Goal: Task Accomplishment & Management: Manage account settings

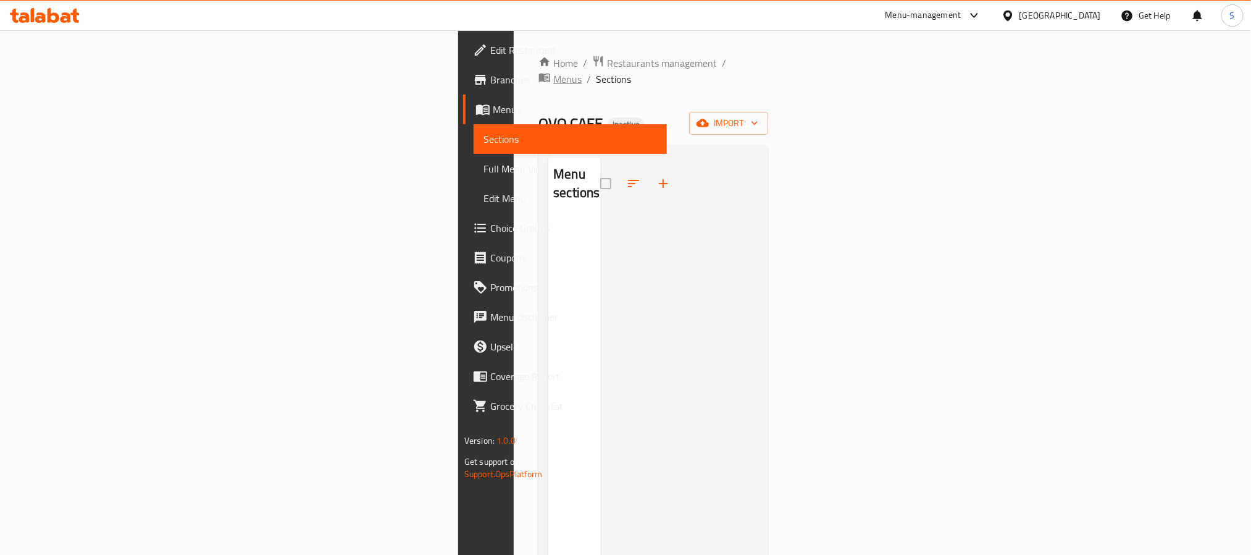
click at [553, 72] on span "Menus" at bounding box center [567, 79] width 28 height 15
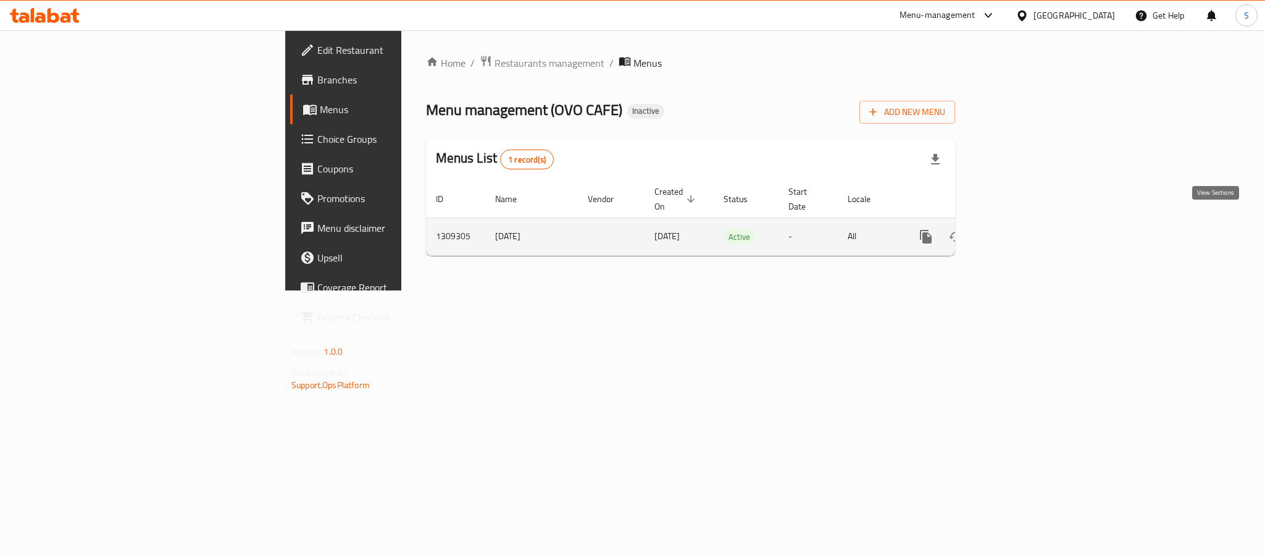
click at [1023, 229] on icon "enhanced table" at bounding box center [1015, 236] width 15 height 15
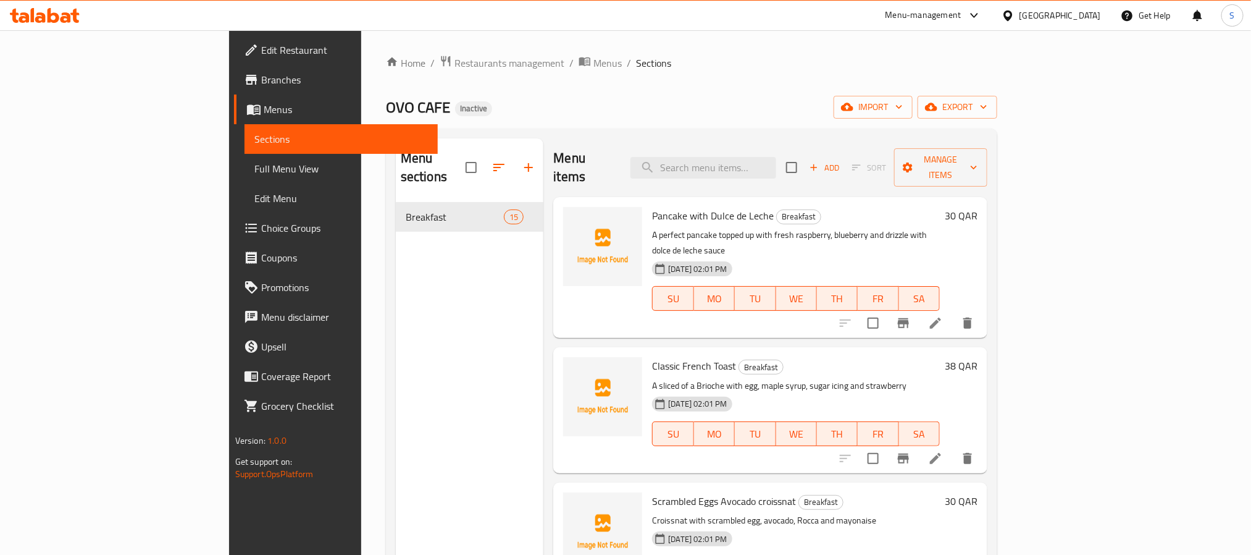
click at [749, 90] on div "Home / Restaurants management / Menus / Sections OVO CAFE Inactive import expor…" at bounding box center [691, 379] width 611 height 648
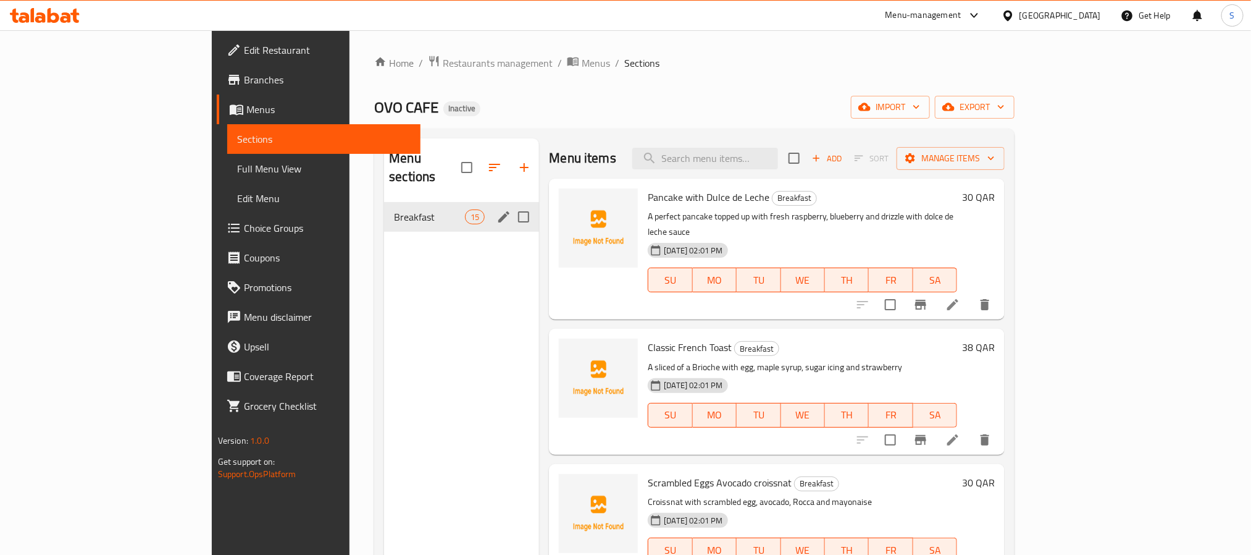
click at [511, 204] on input "Menu sections" at bounding box center [524, 217] width 26 height 26
checkbox input "true"
click at [463, 163] on icon "button" at bounding box center [468, 167] width 11 height 11
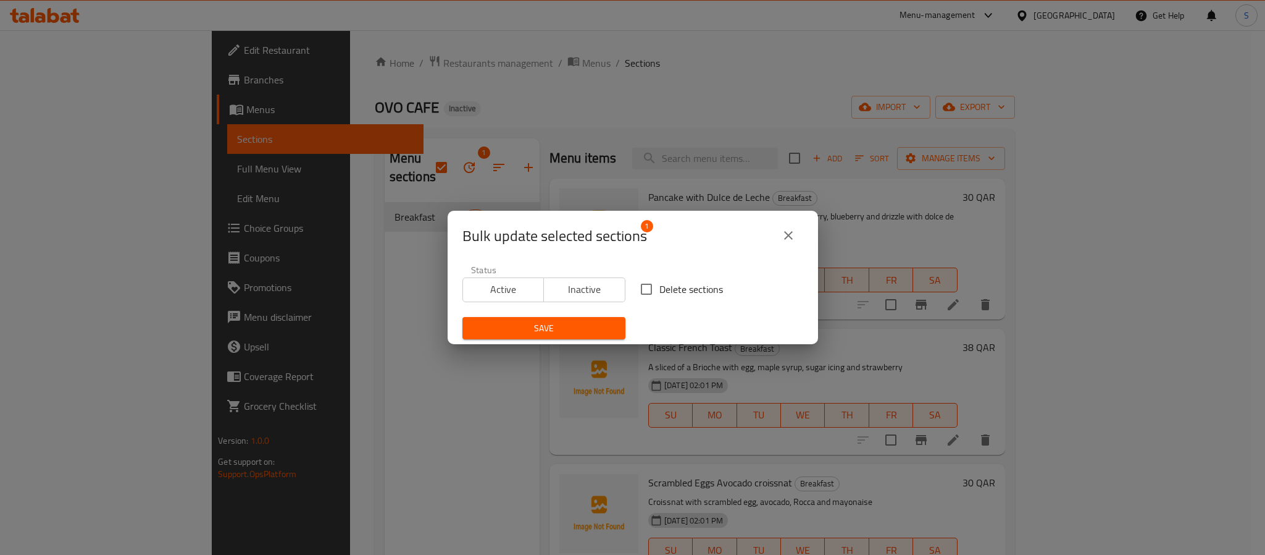
click at [590, 291] on span "Inactive" at bounding box center [585, 289] width 72 height 18
click at [571, 332] on span "Save" at bounding box center [543, 327] width 143 height 15
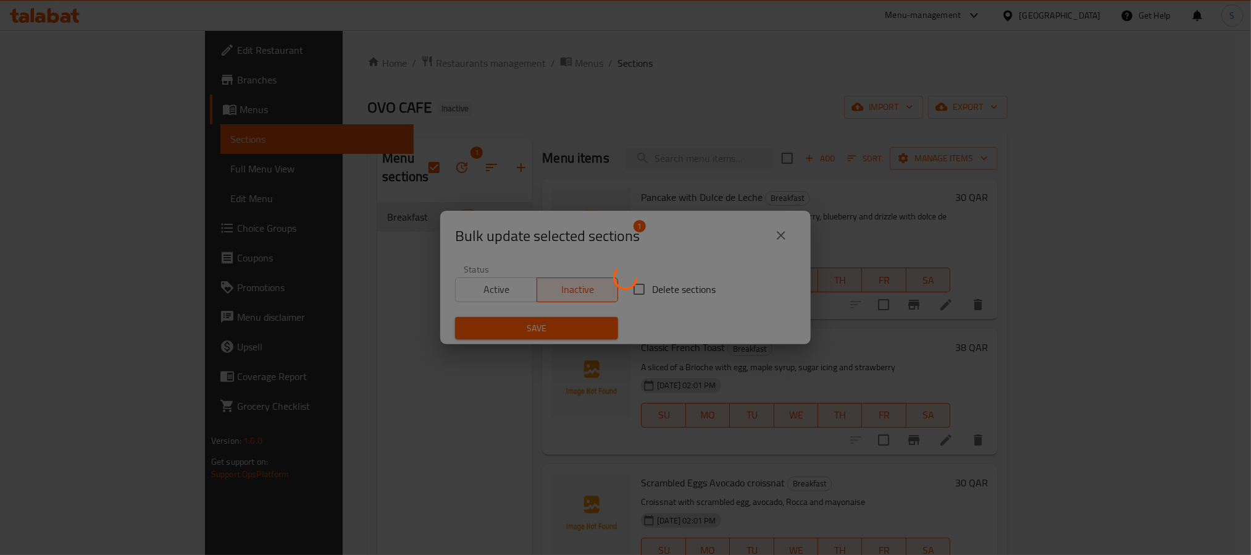
checkbox input "false"
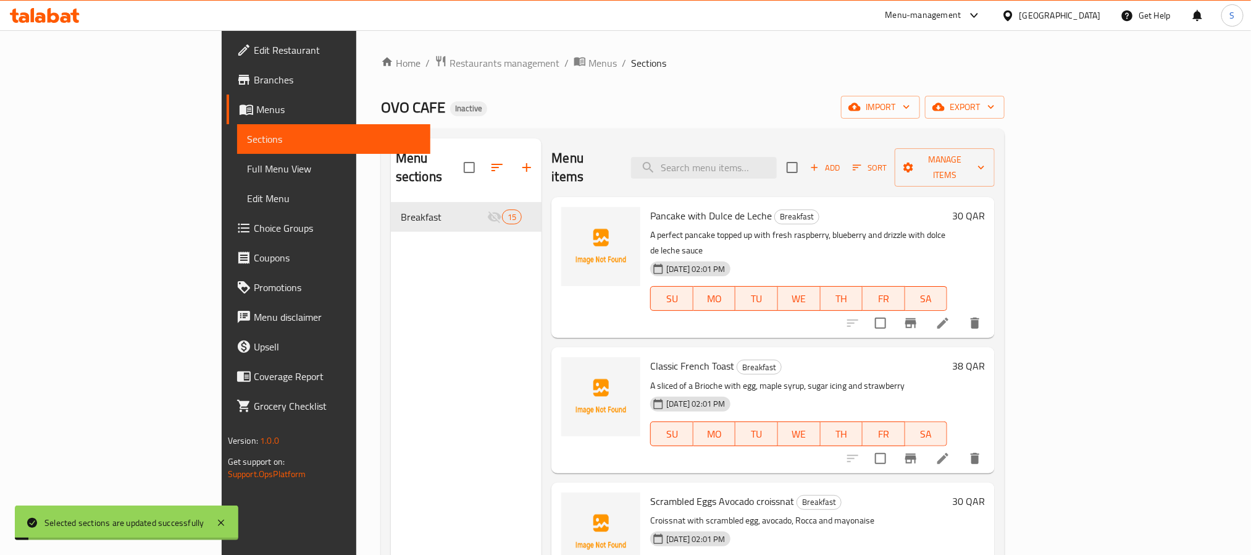
click at [580, 108] on div "OVO CAFE Inactive import export" at bounding box center [693, 107] width 624 height 23
click at [945, 108] on icon "button" at bounding box center [938, 107] width 12 height 12
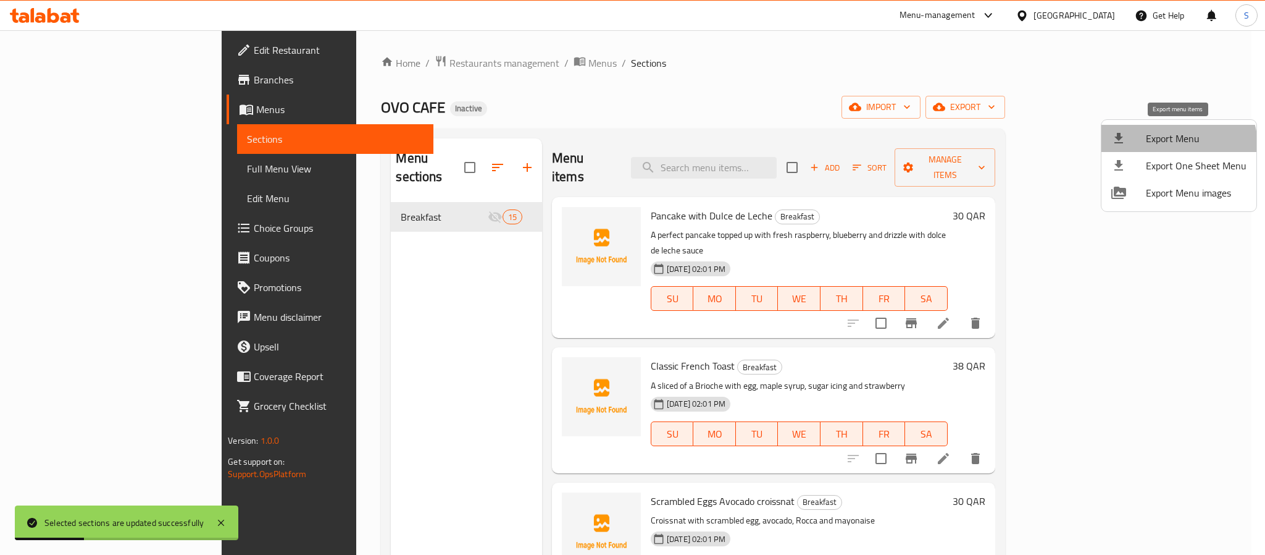
click at [1155, 151] on li "Export Menu" at bounding box center [1179, 138] width 155 height 27
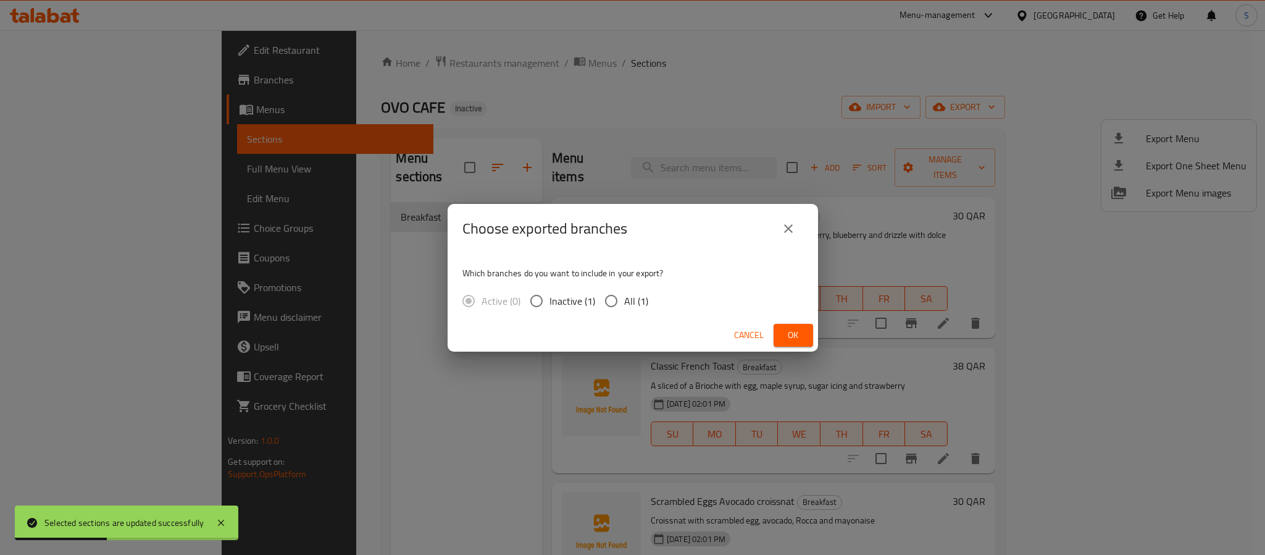
click at [617, 301] on input "All (1)" at bounding box center [611, 301] width 26 height 26
radio input "true"
click at [781, 334] on button "Ok" at bounding box center [794, 335] width 40 height 23
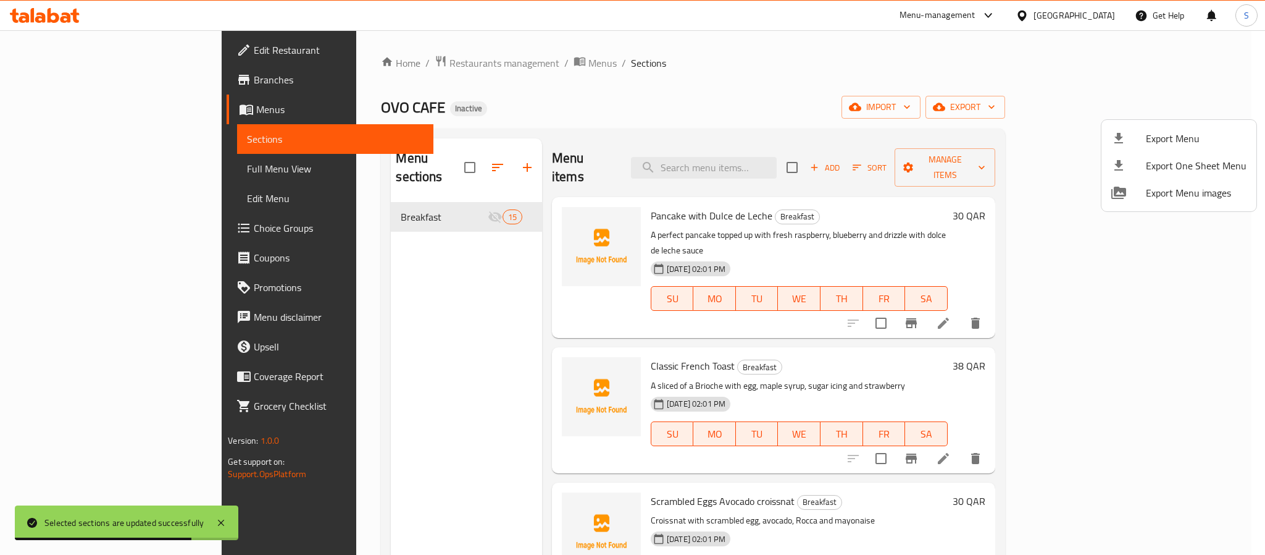
click at [787, 69] on div at bounding box center [632, 277] width 1265 height 555
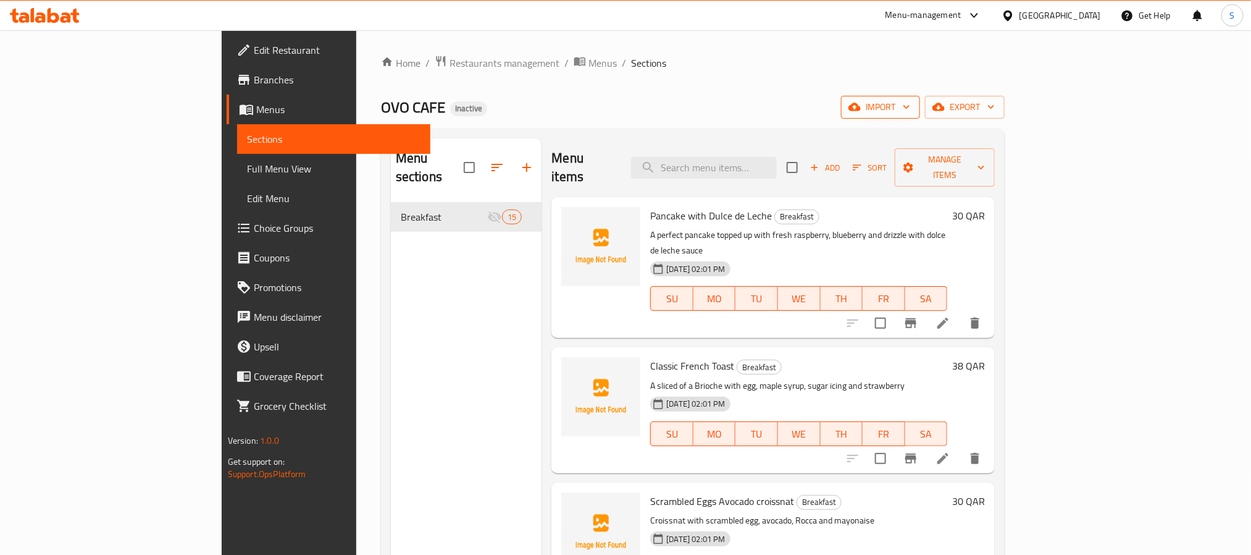
click at [910, 102] on span "import" at bounding box center [880, 106] width 59 height 15
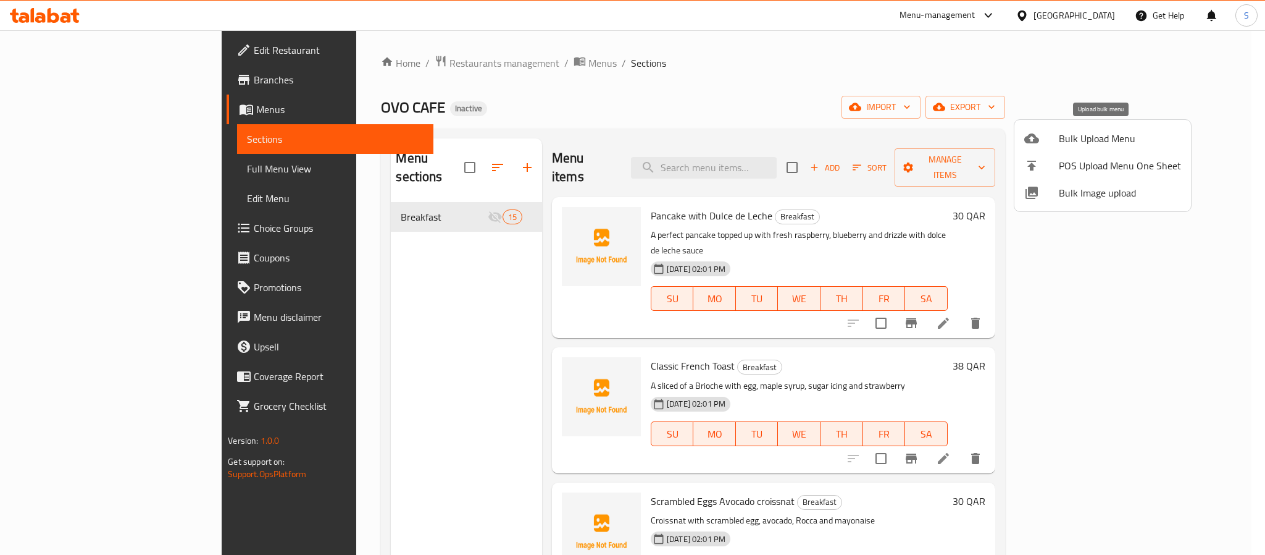
click at [1099, 145] on span "Bulk Upload Menu" at bounding box center [1120, 138] width 122 height 15
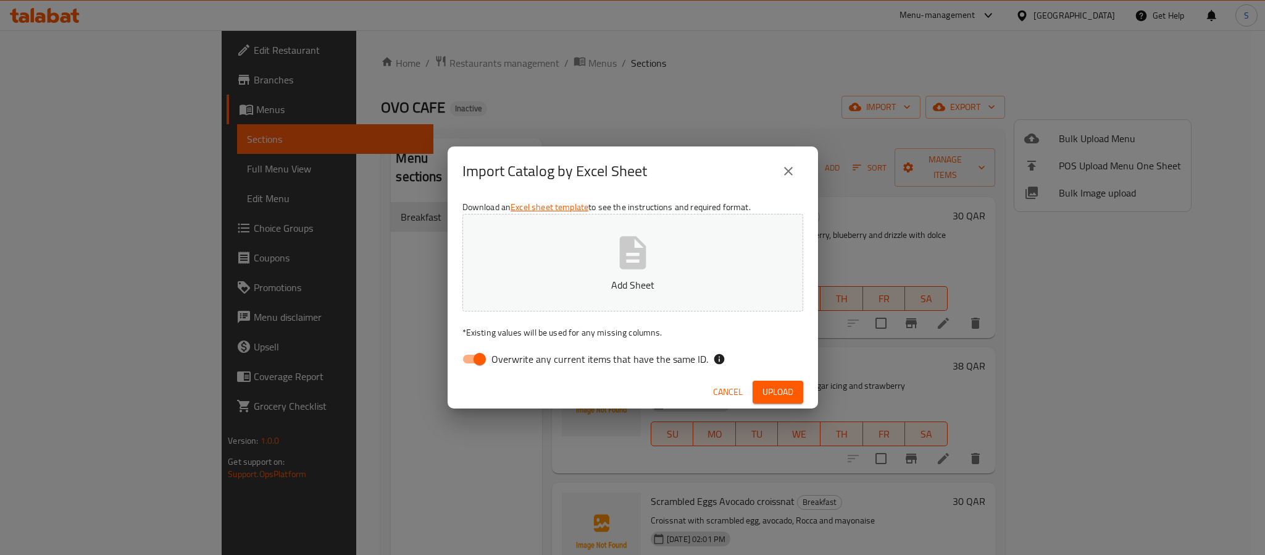
click at [471, 354] on input "Overwrite any current items that have the same ID." at bounding box center [480, 358] width 70 height 23
checkbox input "false"
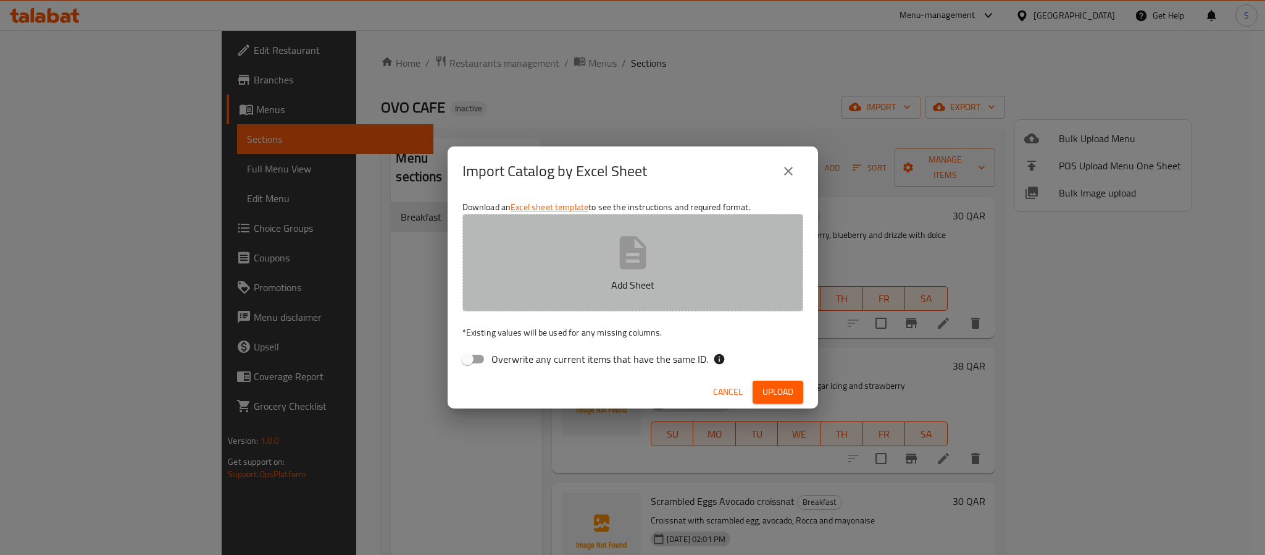
click at [621, 280] on p "Add Sheet" at bounding box center [633, 284] width 303 height 15
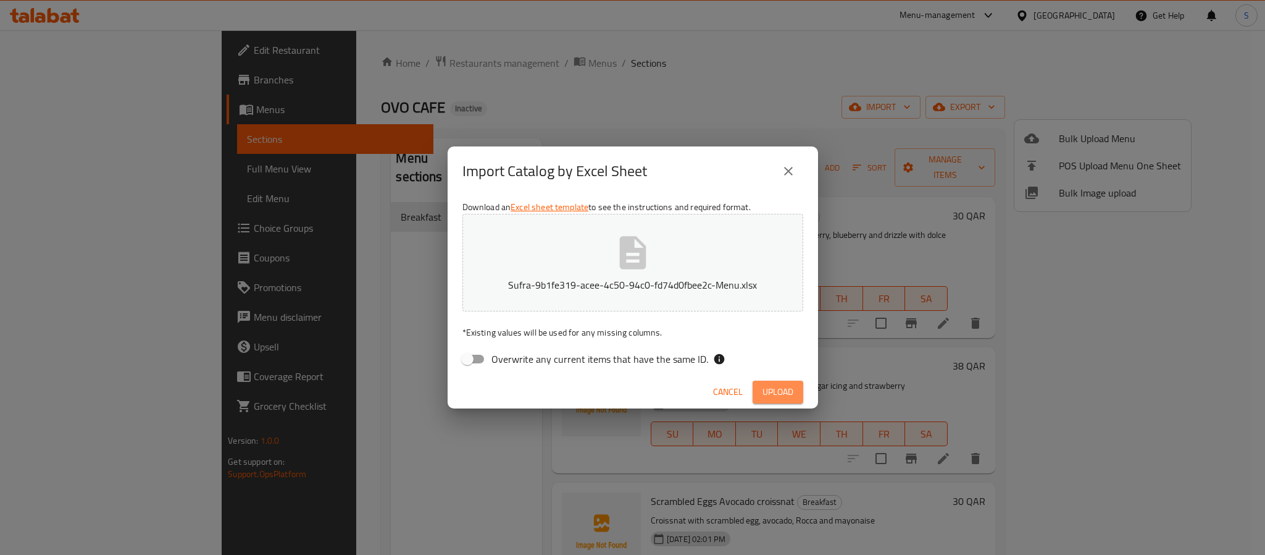
click at [763, 400] on button "Upload" at bounding box center [778, 391] width 51 height 23
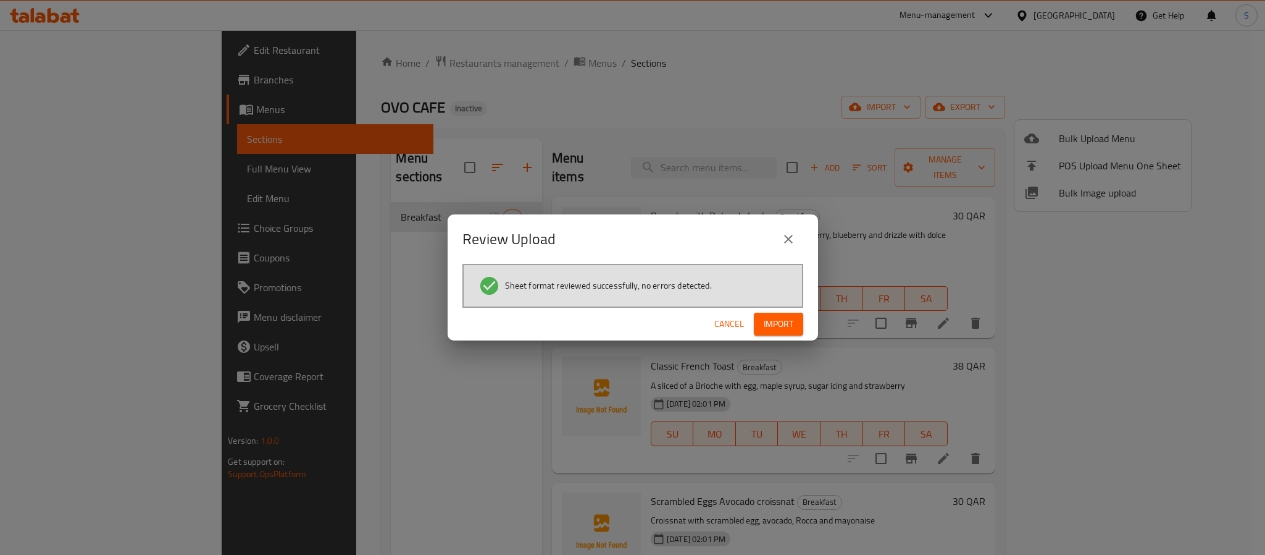
click at [773, 326] on span "Import" at bounding box center [779, 323] width 30 height 15
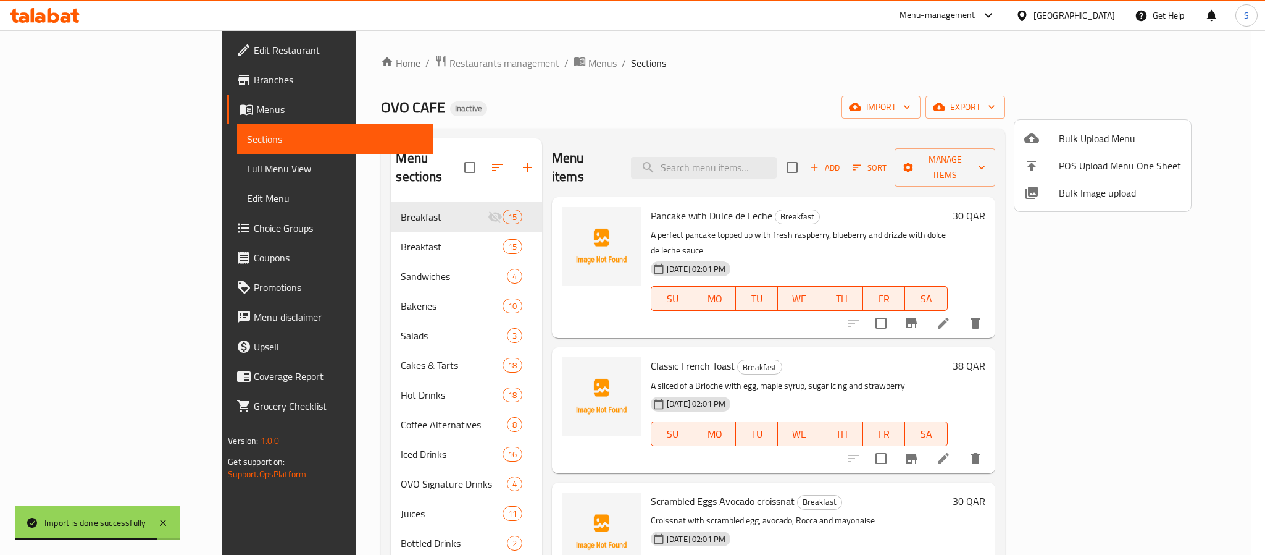
click at [413, 160] on div at bounding box center [632, 277] width 1265 height 555
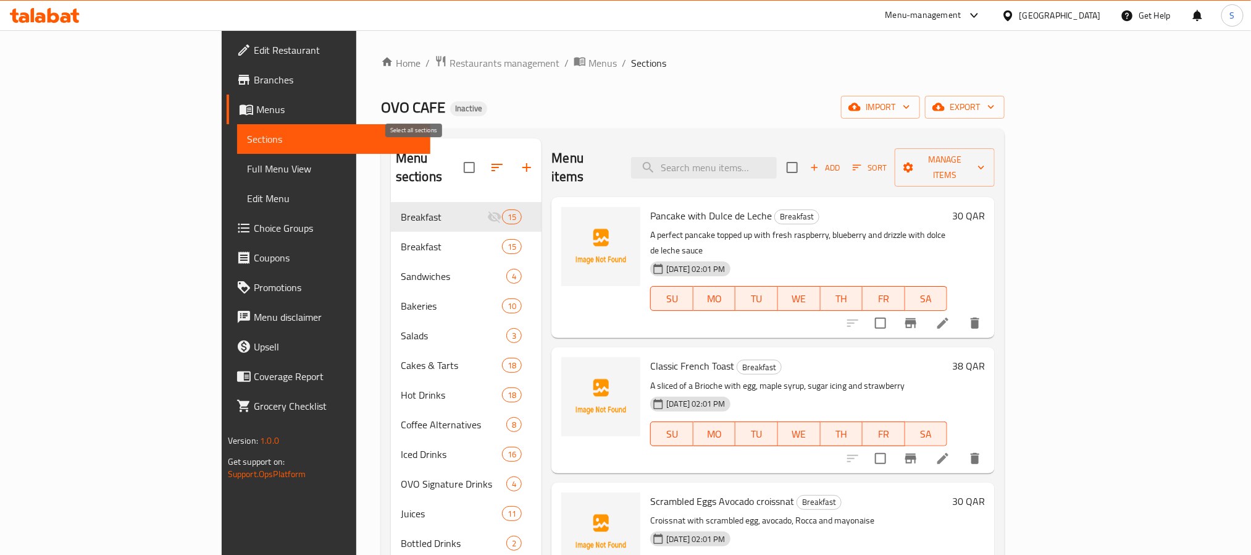
click at [456, 160] on input "checkbox" at bounding box center [469, 167] width 26 height 26
checkbox input "false"
click at [588, 60] on span "Menus" at bounding box center [602, 63] width 28 height 15
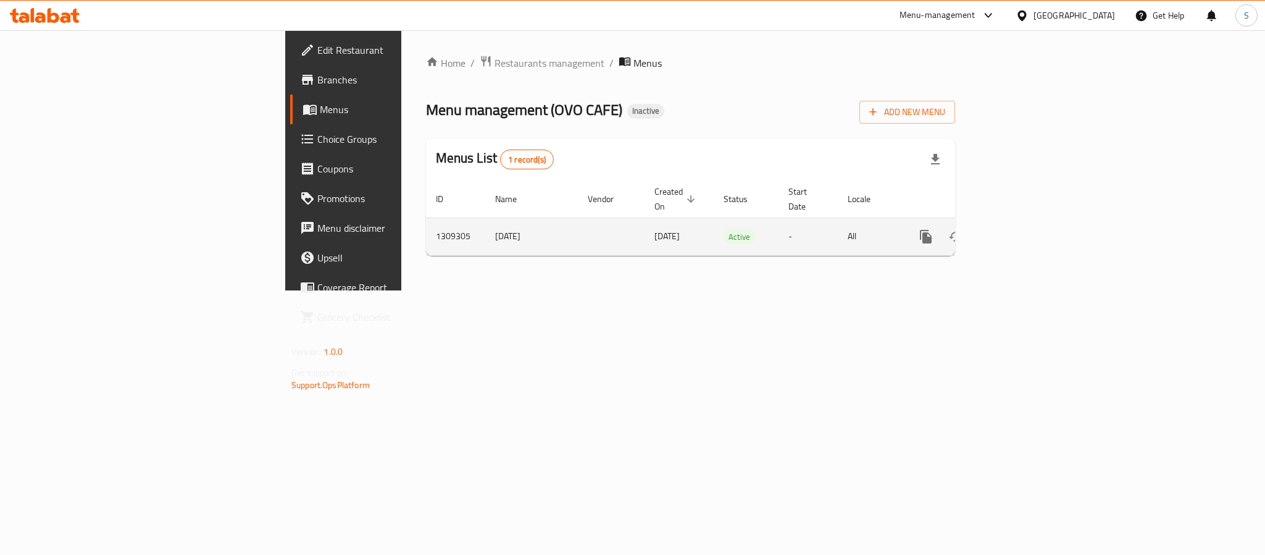
click at [1023, 229] on icon "enhanced table" at bounding box center [1015, 236] width 15 height 15
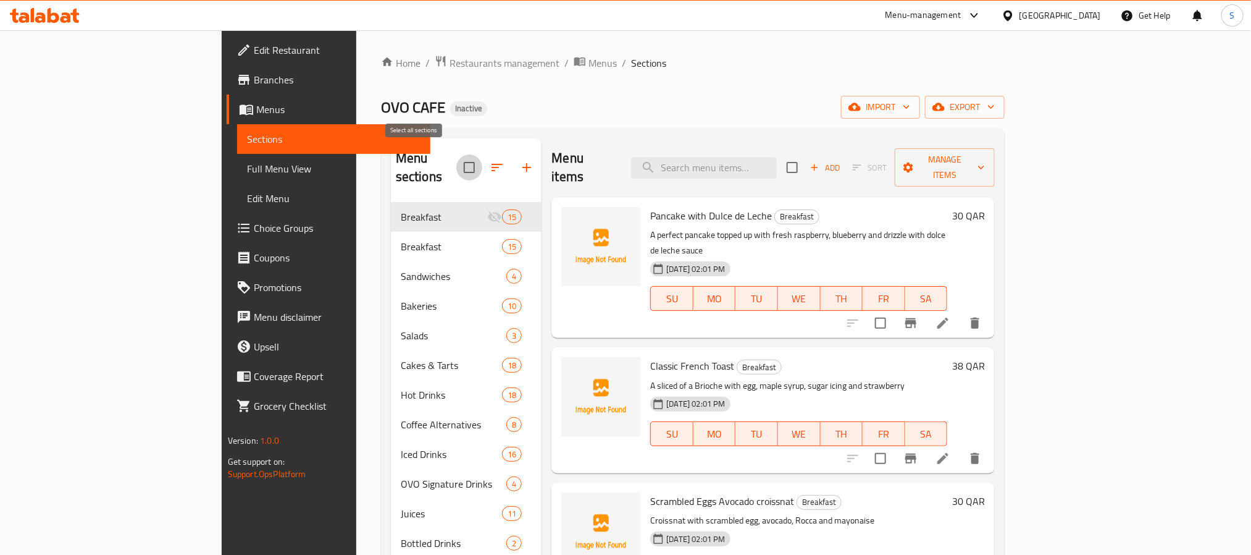
click at [456, 157] on input "checkbox" at bounding box center [469, 167] width 26 height 26
checkbox input "true"
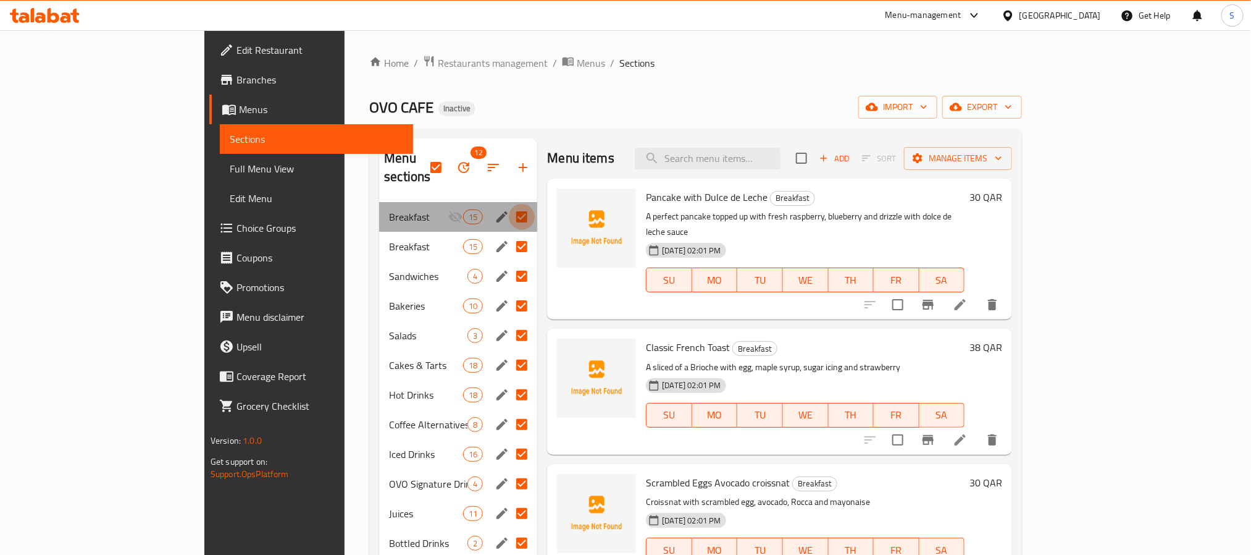
click at [509, 204] on input "Menu sections" at bounding box center [522, 217] width 26 height 26
checkbox input "false"
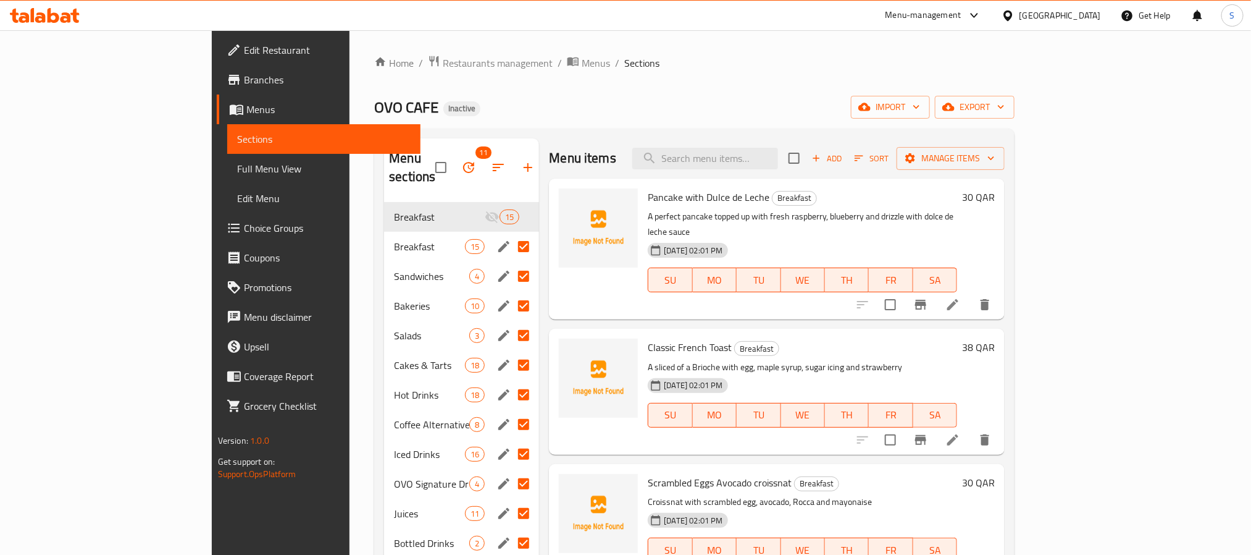
scroll to position [173, 0]
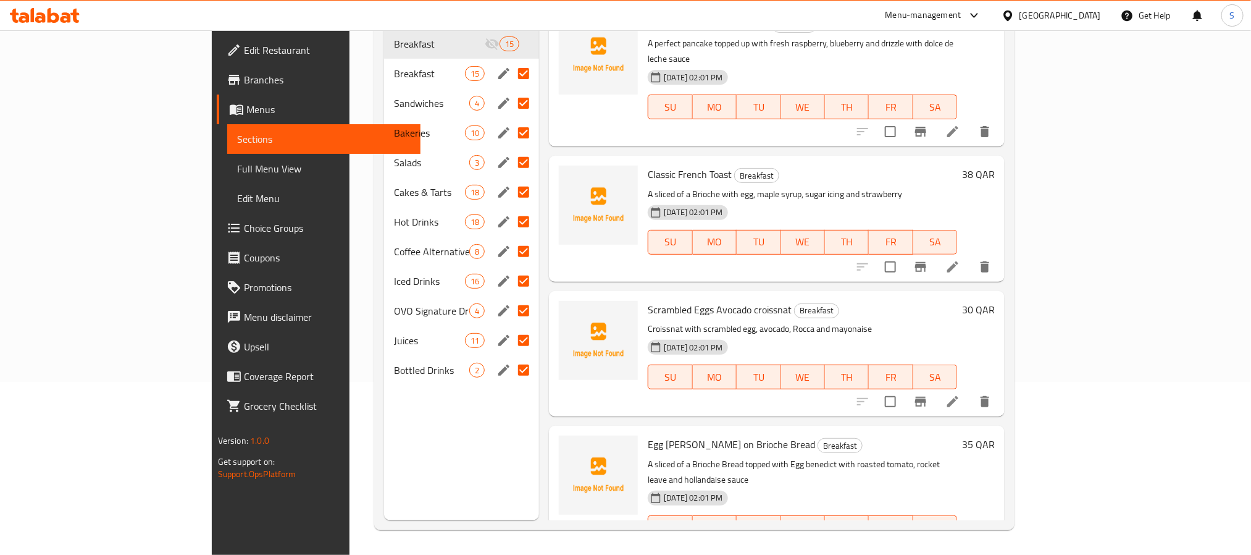
click at [511, 238] on input "Menu sections" at bounding box center [524, 251] width 26 height 26
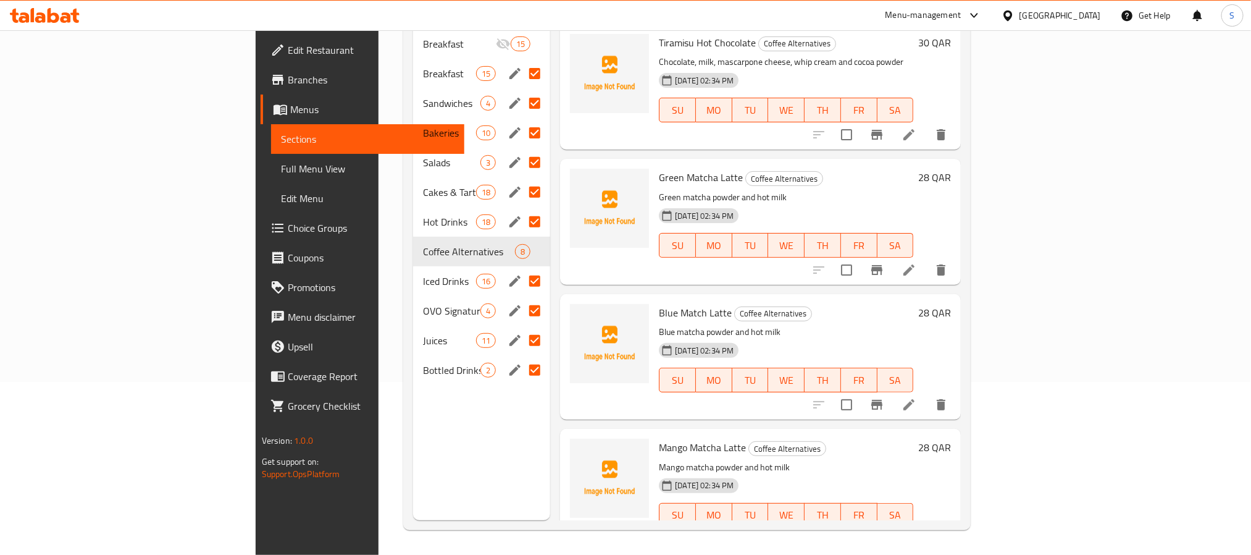
click at [522, 268] on input "Menu sections" at bounding box center [535, 281] width 26 height 26
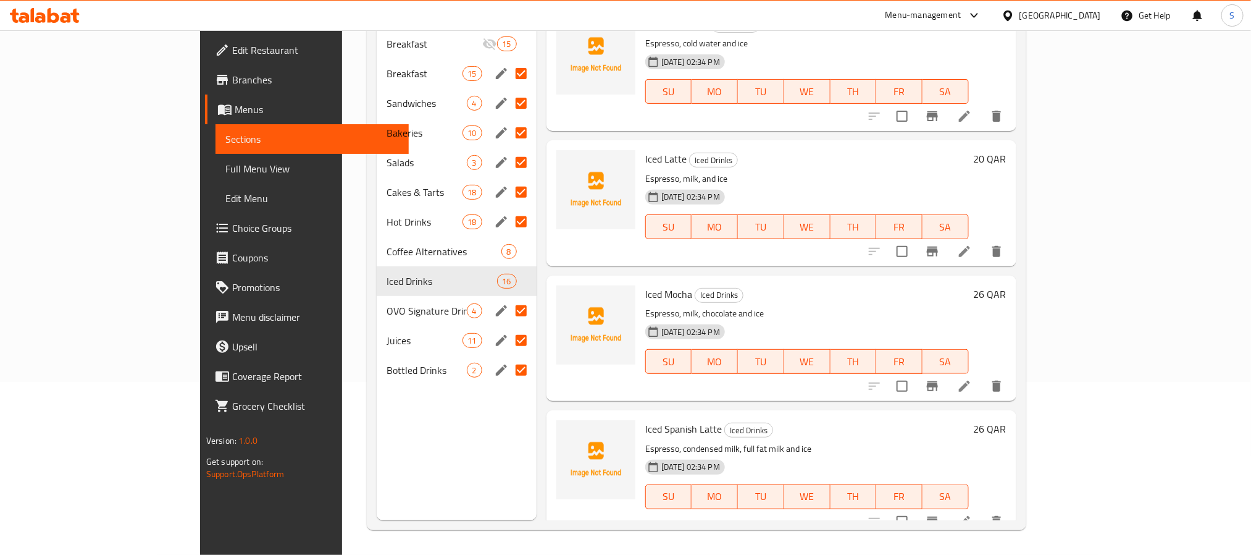
click at [508, 298] on input "Menu sections" at bounding box center [521, 311] width 26 height 26
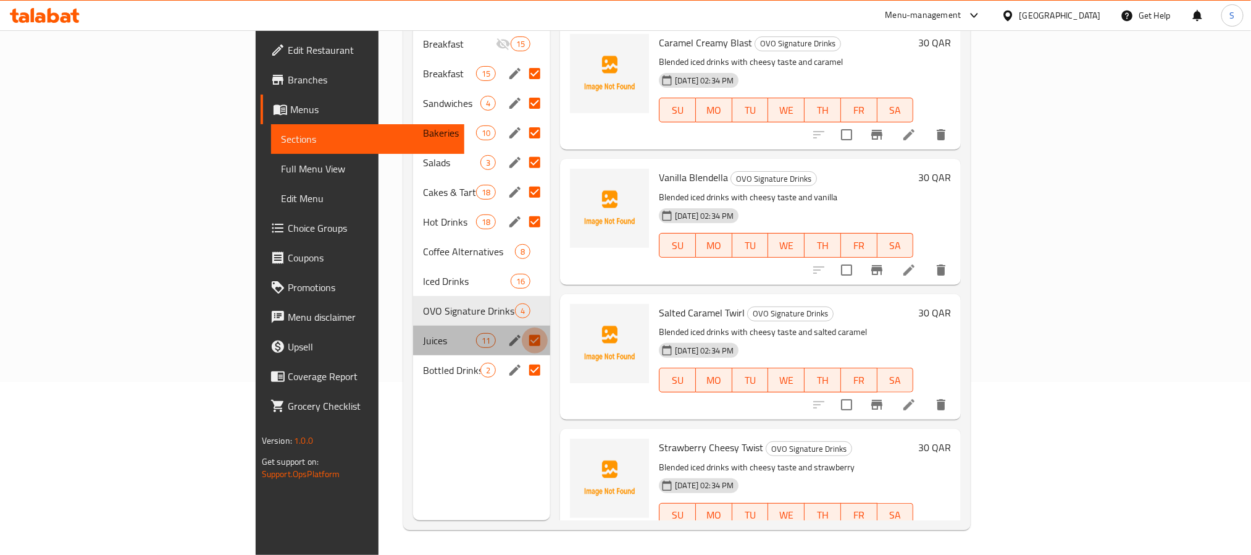
click at [522, 327] on input "Menu sections" at bounding box center [535, 340] width 26 height 26
checkbox input "false"
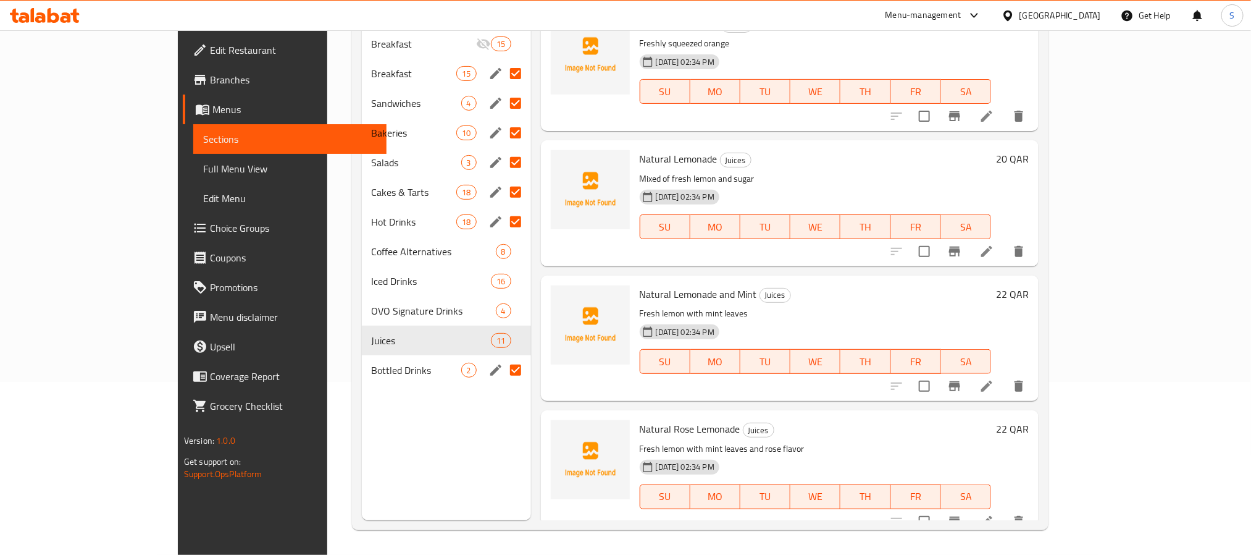
click at [503, 357] on input "Menu sections" at bounding box center [516, 370] width 26 height 26
checkbox input "false"
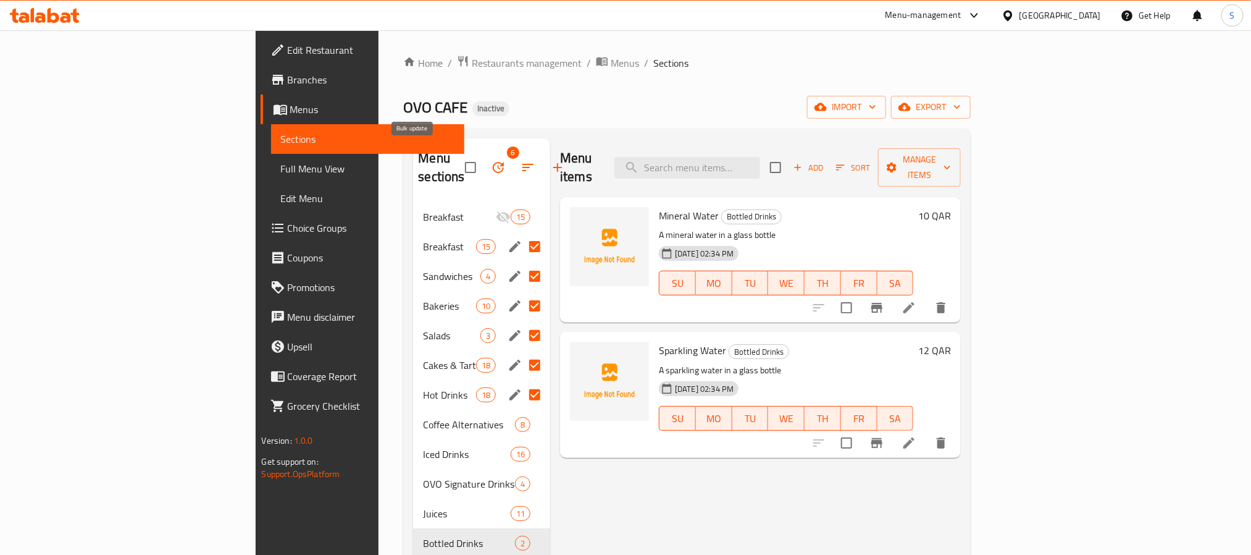
click at [493, 162] on icon "button" at bounding box center [498, 167] width 11 height 11
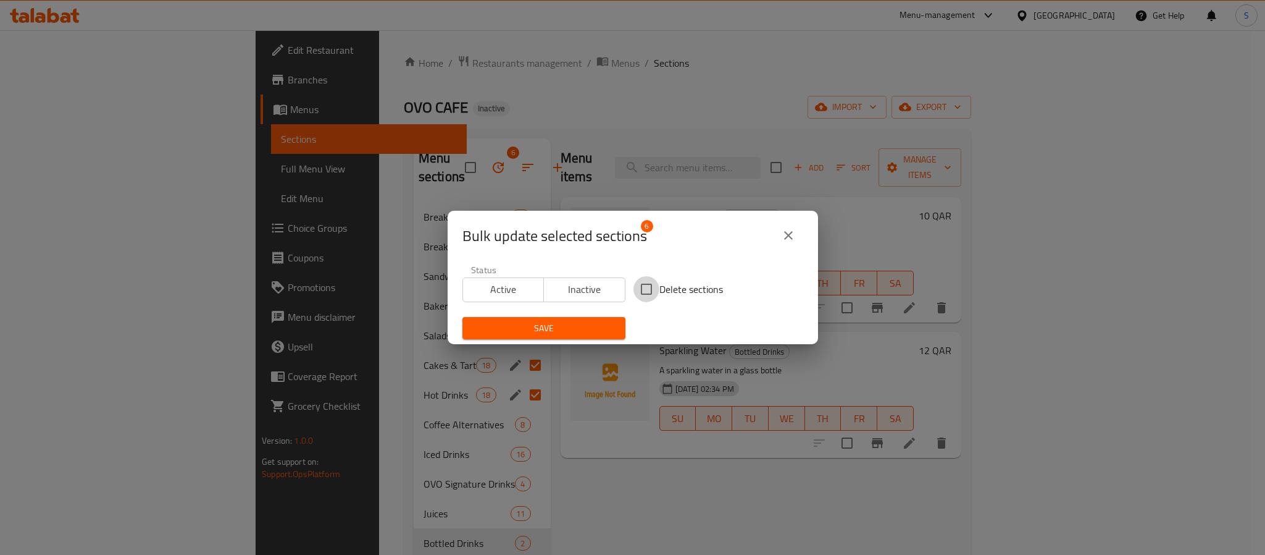
click at [645, 284] on input "Delete sections" at bounding box center [647, 289] width 26 height 26
checkbox input "true"
click at [572, 330] on span "Save" at bounding box center [543, 327] width 143 height 15
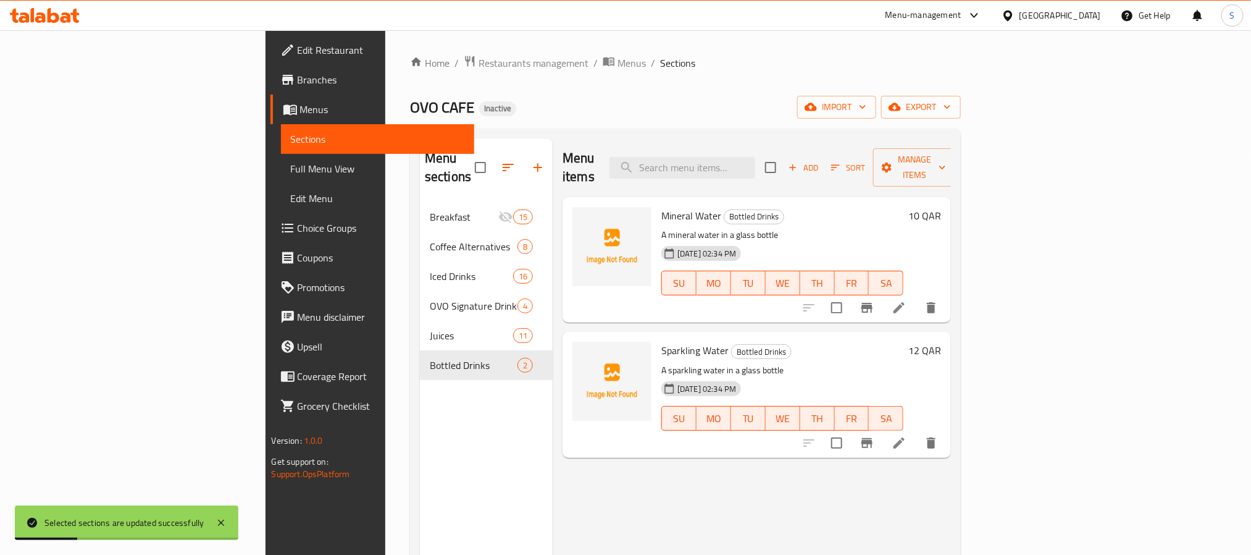
click at [546, 132] on div "Menu sections Breakfast 15 Coffee Alternatives 8 Iced Drinks 16 OVO Signature D…" at bounding box center [685, 415] width 551 height 574
click at [560, 106] on div "OVO CAFE Inactive import export" at bounding box center [685, 107] width 551 height 23
click at [618, 67] on span "Menus" at bounding box center [632, 63] width 28 height 15
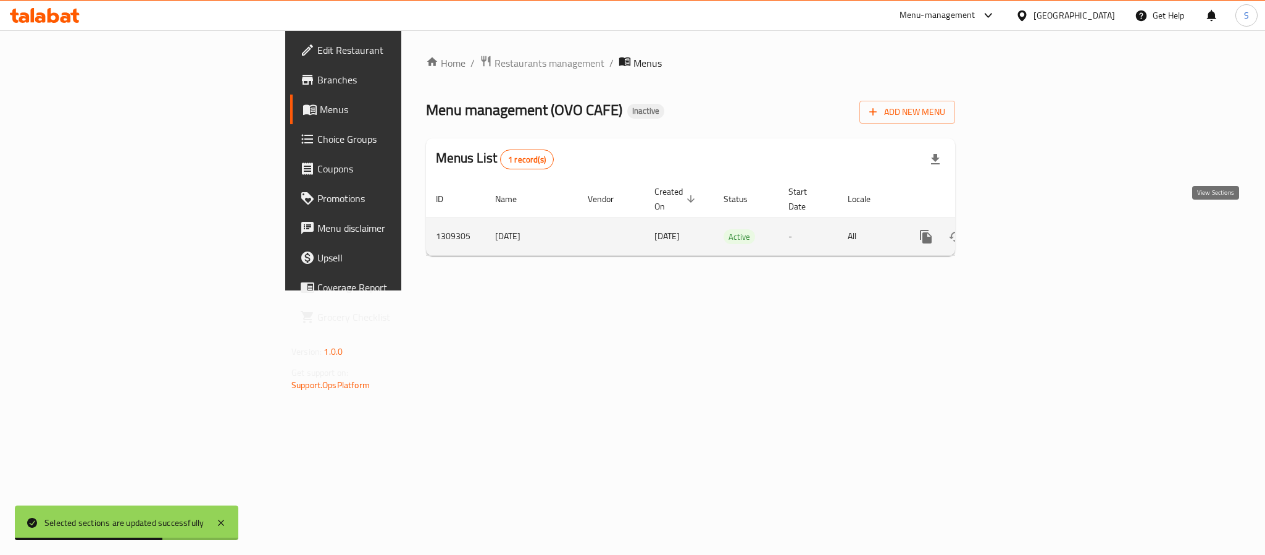
click at [1021, 231] on icon "enhanced table" at bounding box center [1015, 236] width 11 height 11
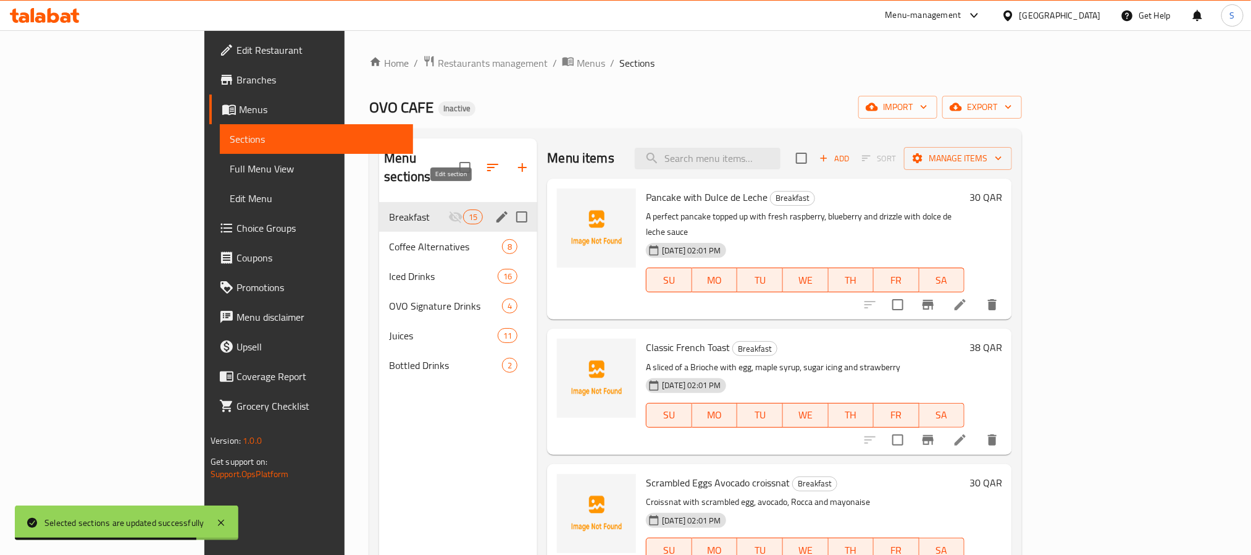
click at [495, 209] on icon "edit" at bounding box center [502, 216] width 15 height 15
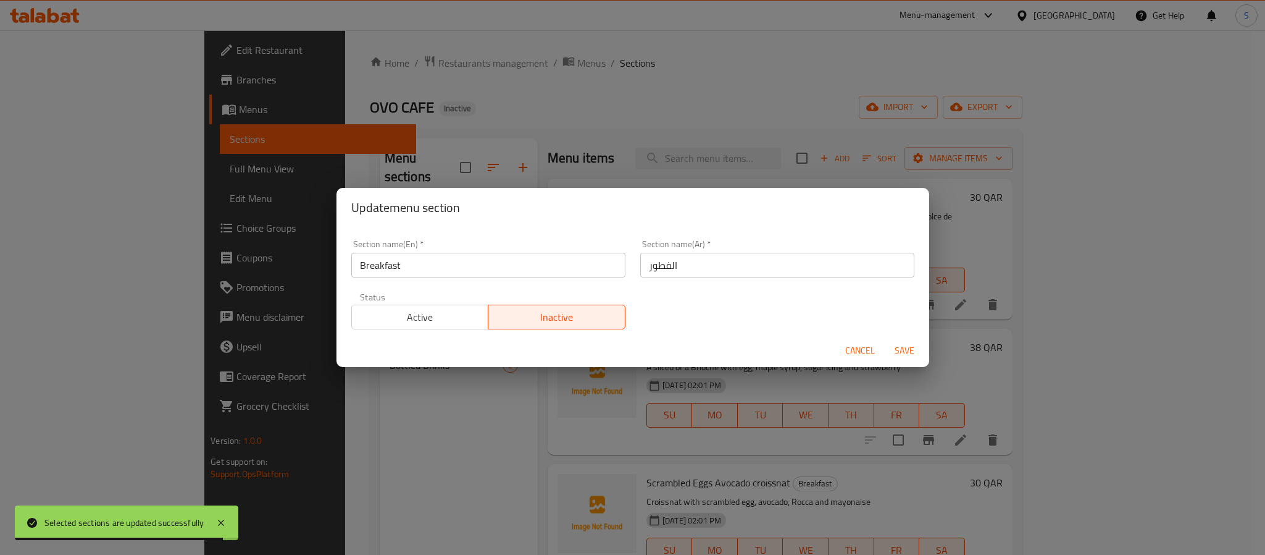
click at [436, 317] on span "Active" at bounding box center [420, 317] width 127 height 18
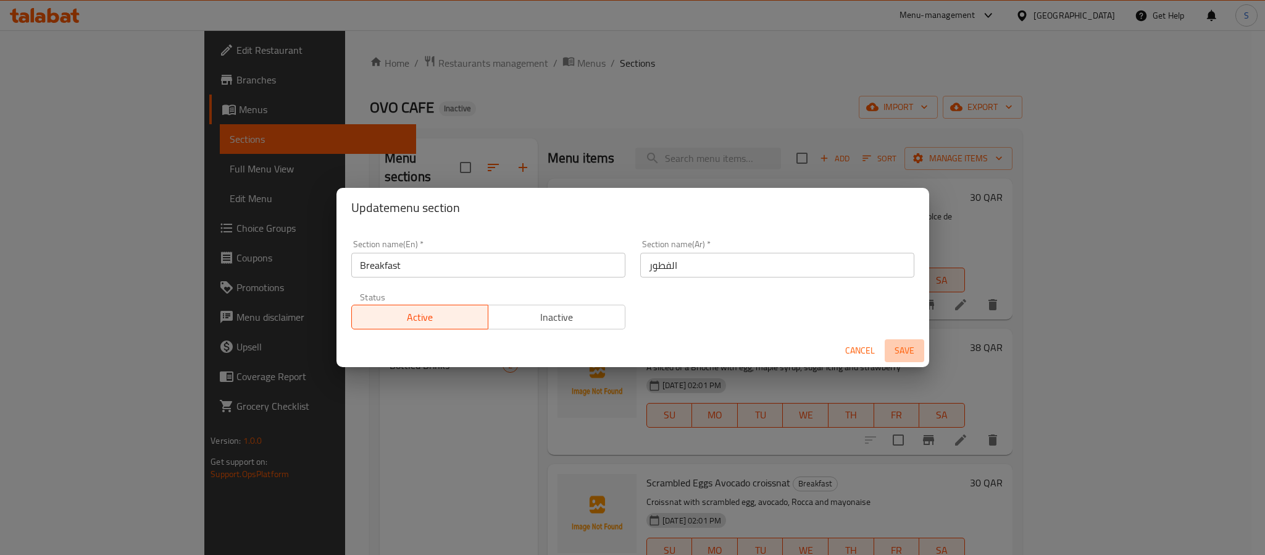
click at [895, 351] on span "Save" at bounding box center [905, 350] width 30 height 15
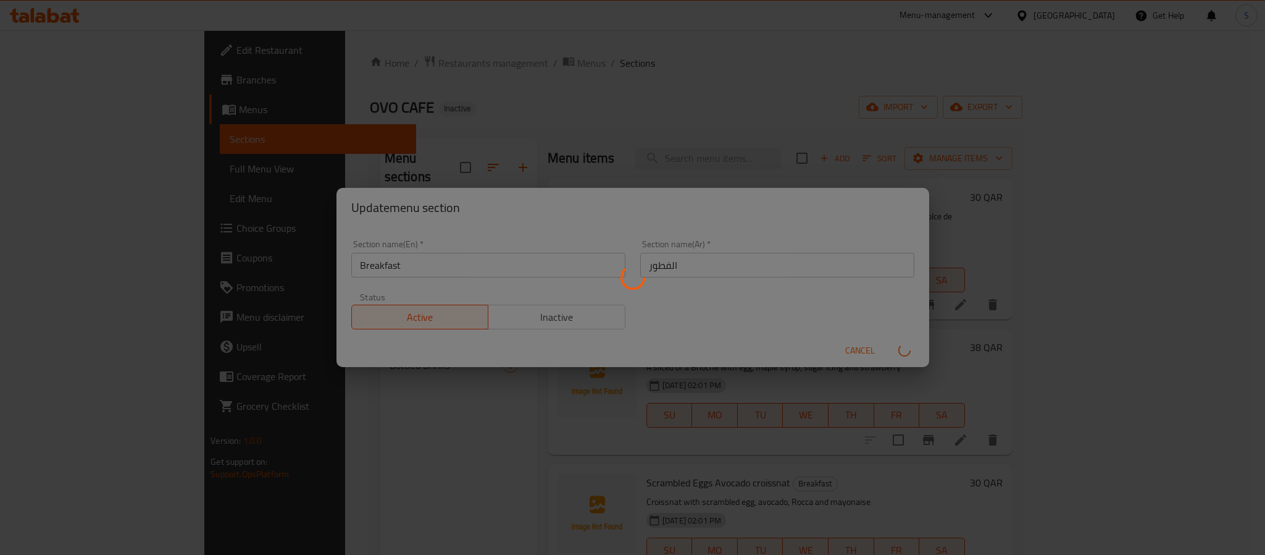
click at [630, 109] on div "Menu sections" at bounding box center [632, 277] width 1265 height 555
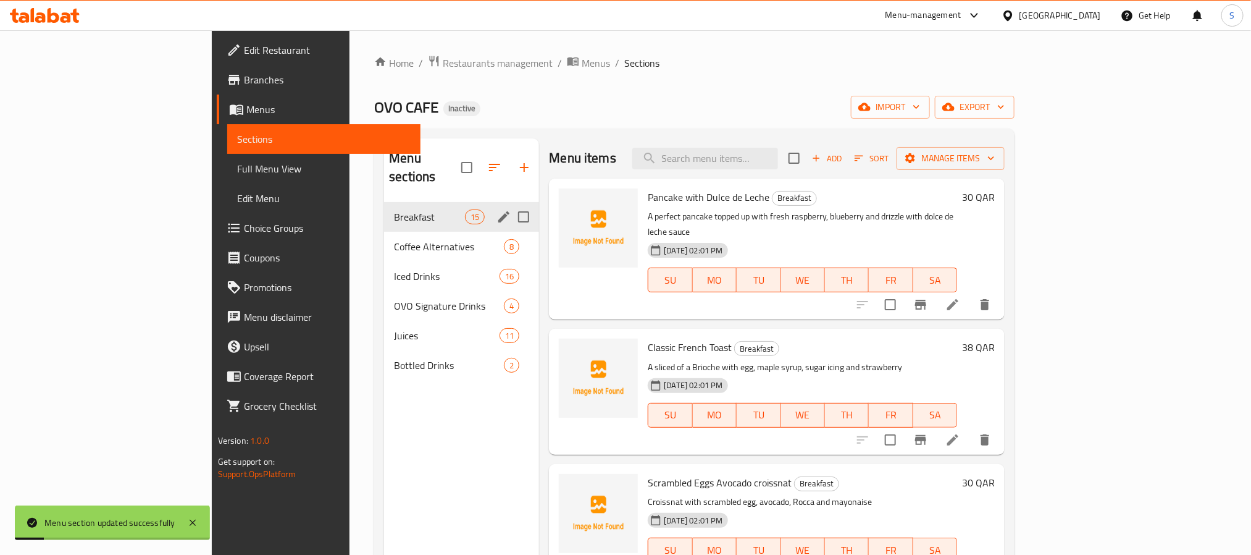
click at [384, 442] on div "Menu sections Breakfast 15 Coffee Alternatives 8 Iced Drinks 16 OVO Signature D…" at bounding box center [461, 415] width 155 height 555
click at [237, 167] on span "Full Menu View" at bounding box center [324, 168] width 174 height 15
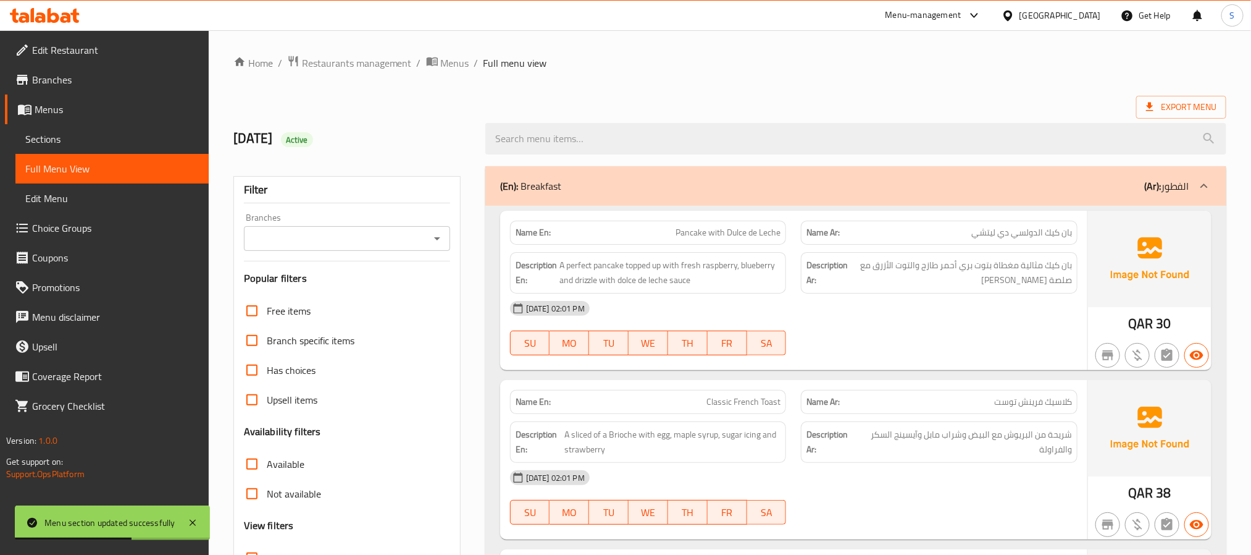
click at [577, 196] on div "(En): Breakfast (Ar): الفطور" at bounding box center [855, 186] width 741 height 40
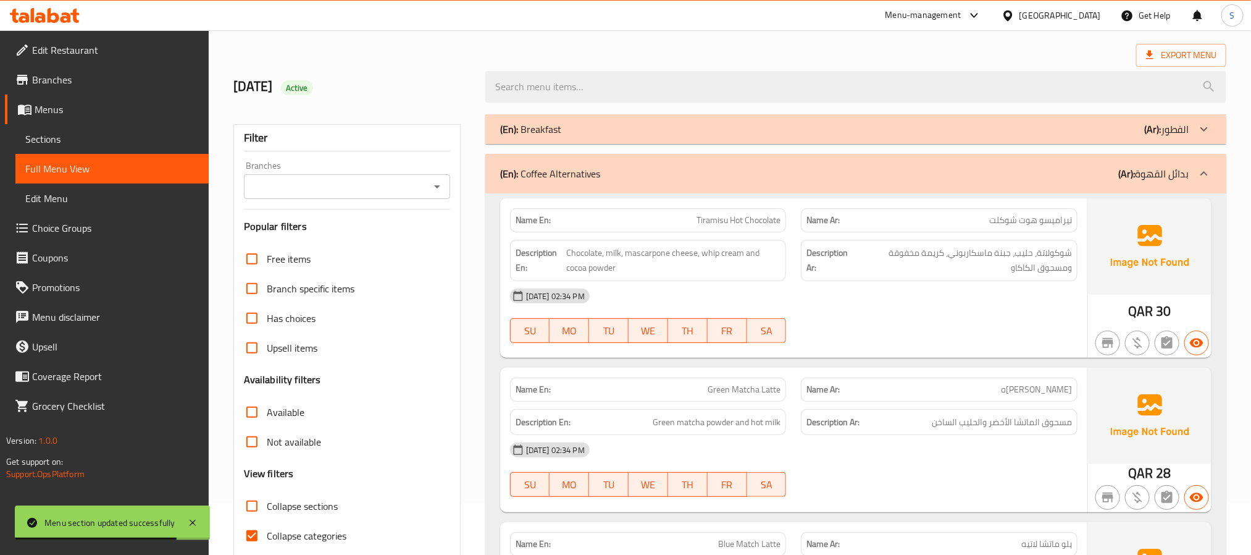
scroll to position [93, 0]
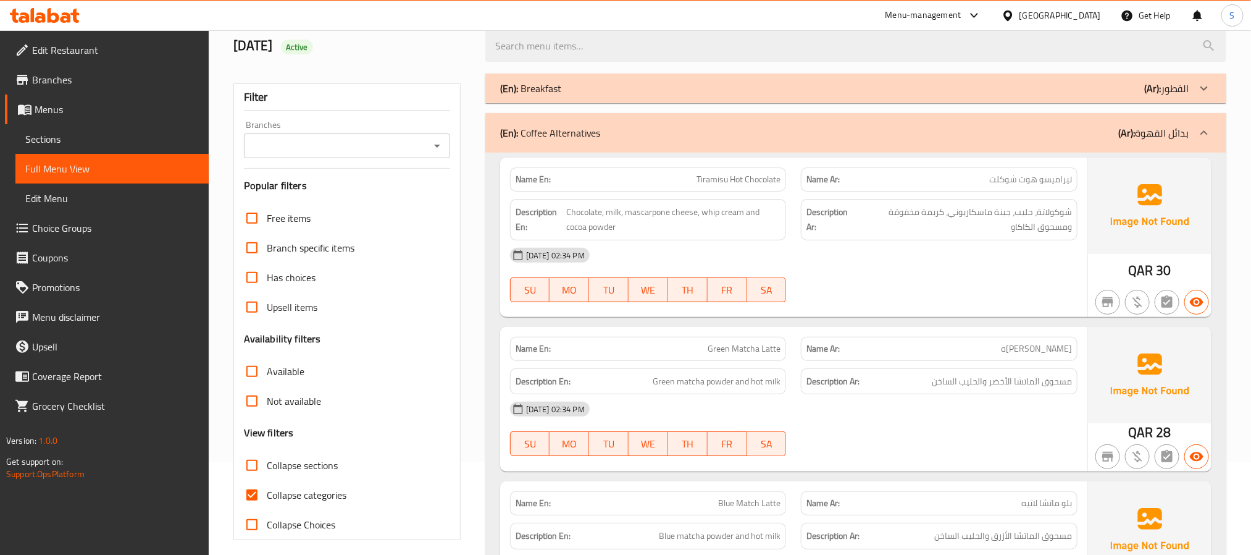
drag, startPoint x: 56, startPoint y: 141, endPoint x: 98, endPoint y: 154, distance: 44.7
click at [56, 141] on span "Sections" at bounding box center [112, 139] width 174 height 15
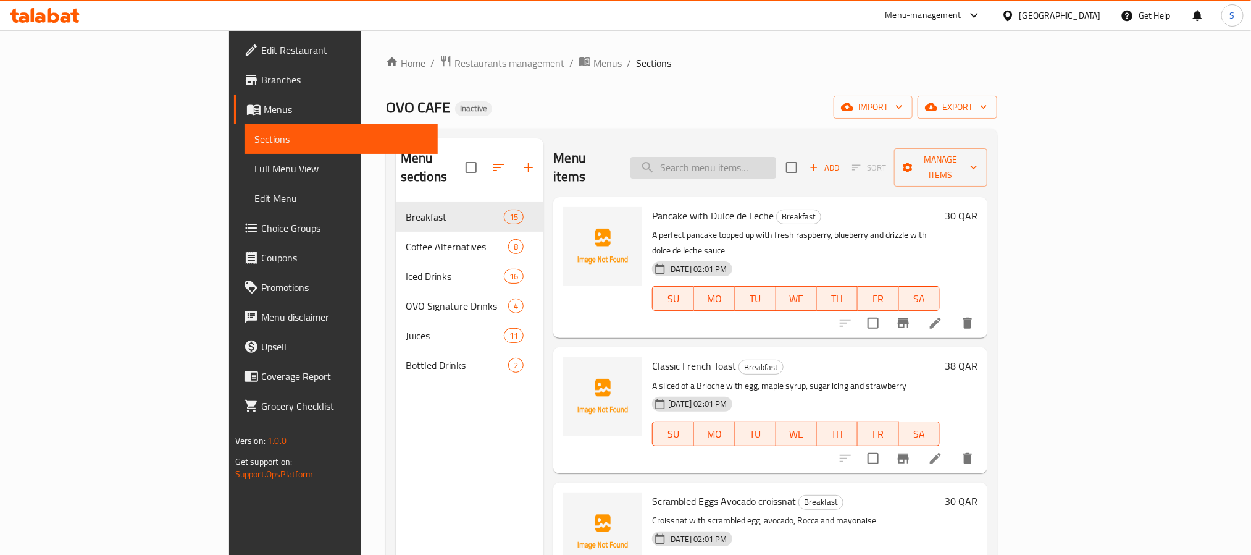
click at [743, 167] on input "search" at bounding box center [703, 168] width 146 height 22
paste input "Hot Milk"
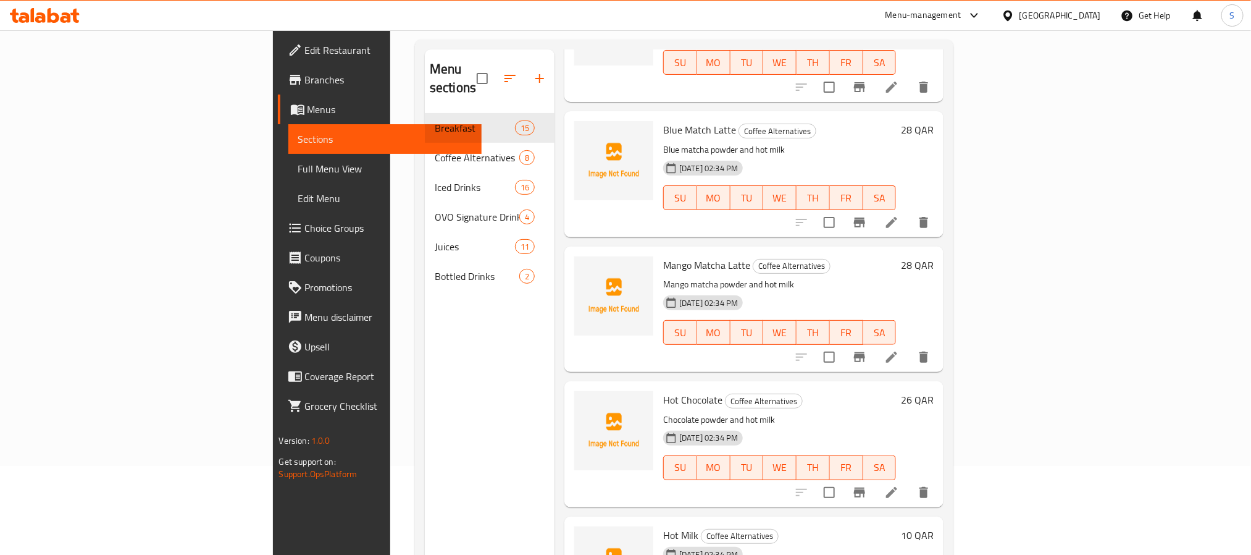
scroll to position [173, 0]
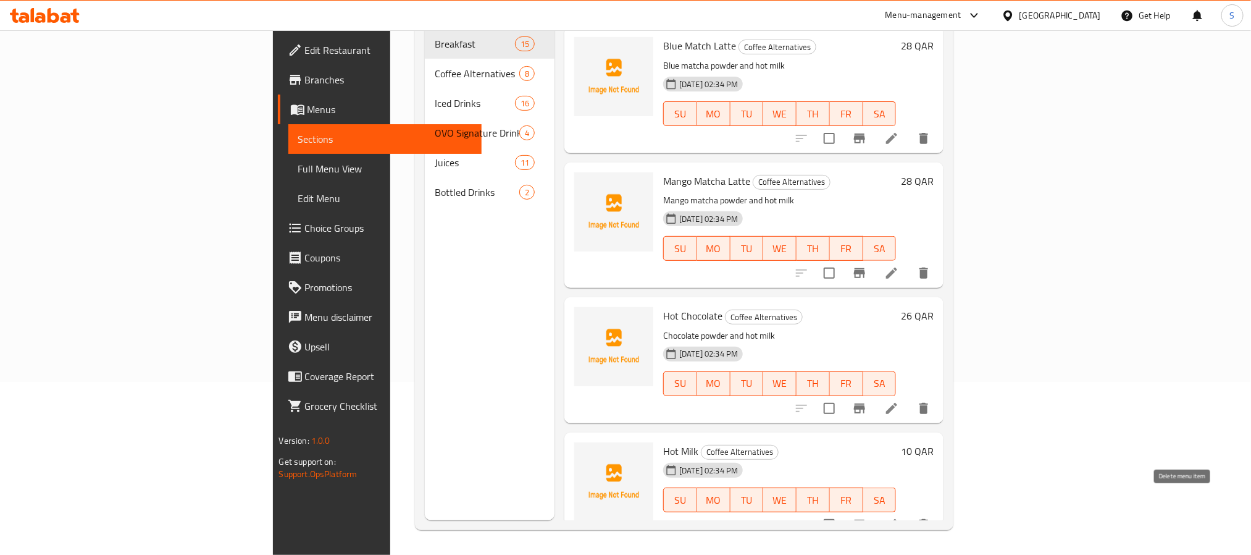
type input "Hot Milk"
click at [928, 519] on icon "delete" at bounding box center [923, 524] width 9 height 11
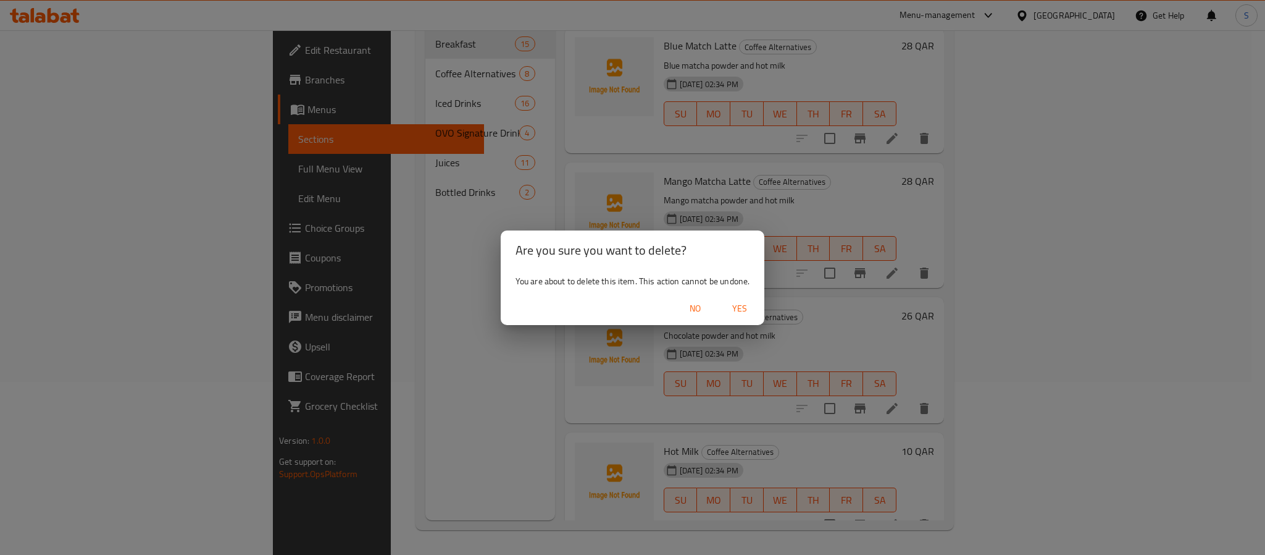
click at [737, 304] on span "Yes" at bounding box center [740, 308] width 30 height 15
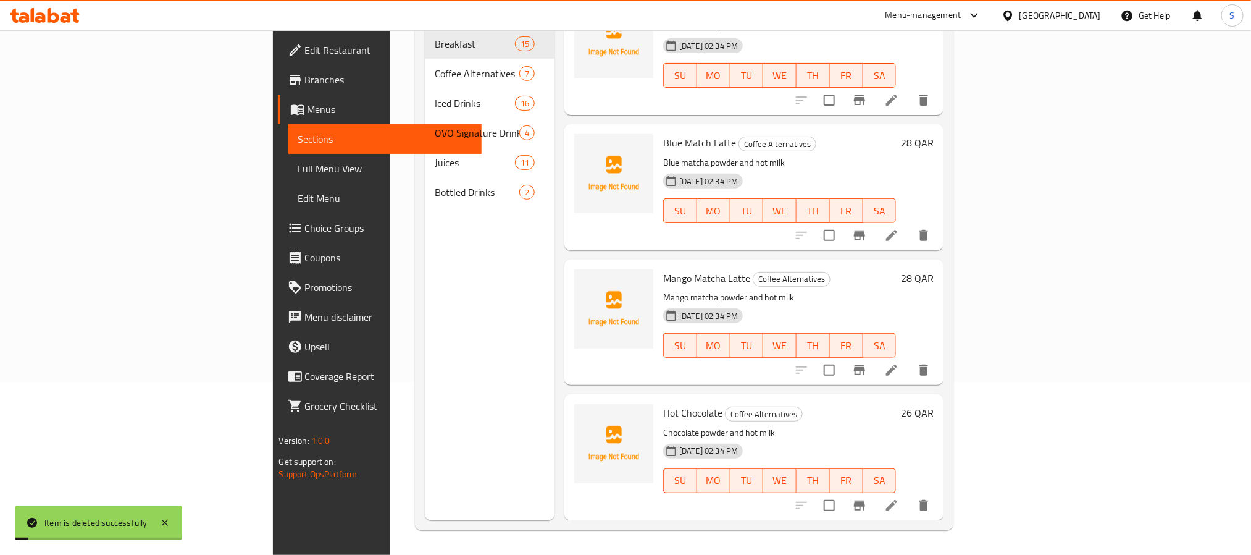
scroll to position [15, 0]
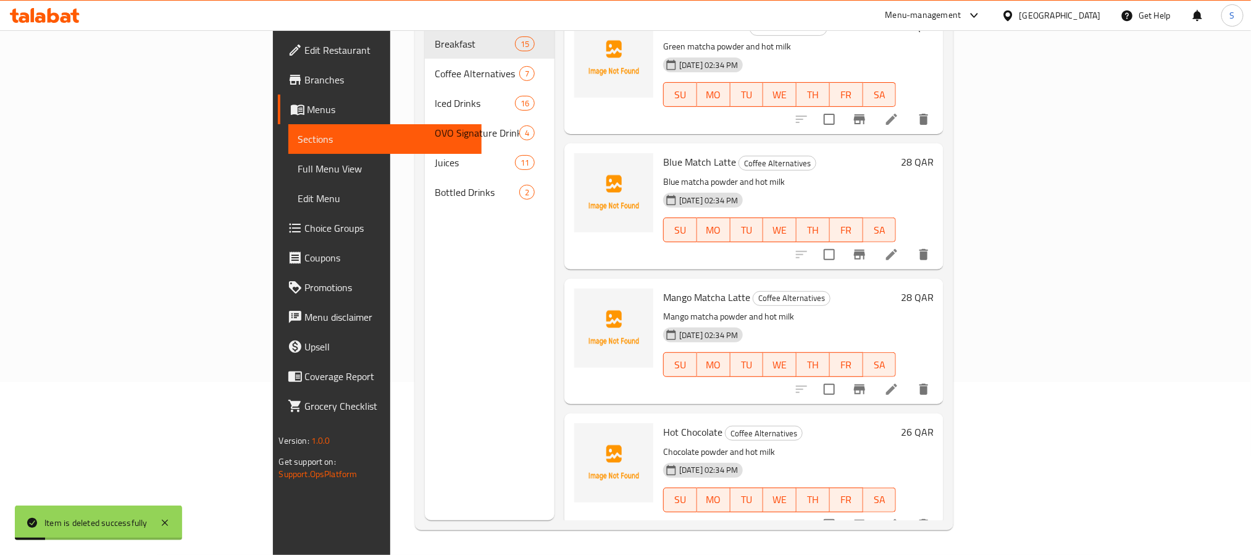
click at [425, 304] on div "Menu sections Breakfast 15 Coffee Alternatives 7 Iced Drinks 16 OVO Signature D…" at bounding box center [490, 242] width 130 height 555
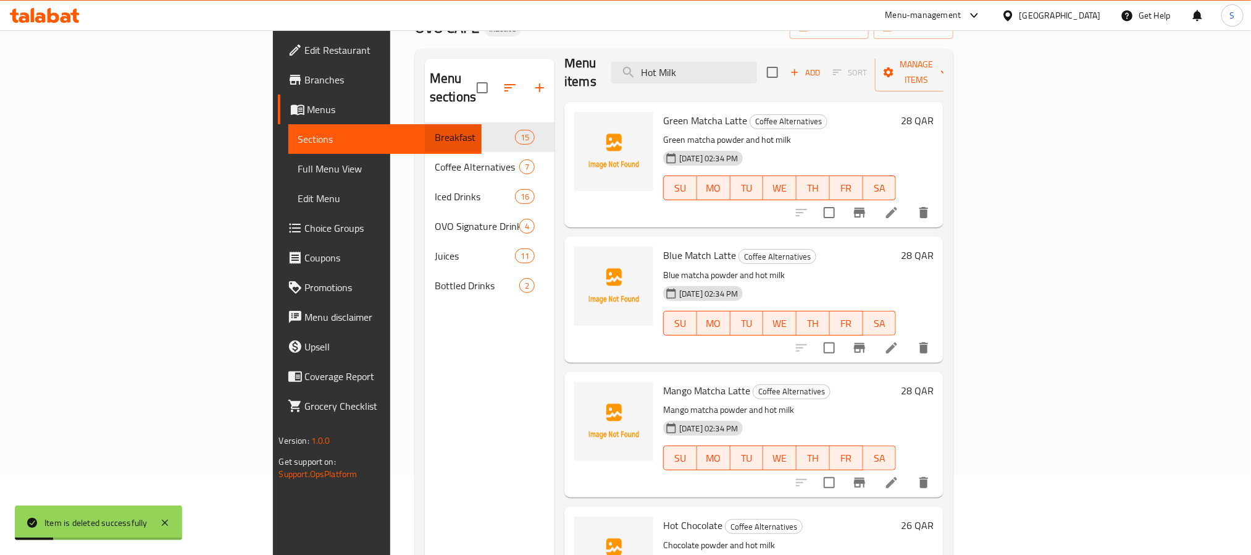
scroll to position [0, 0]
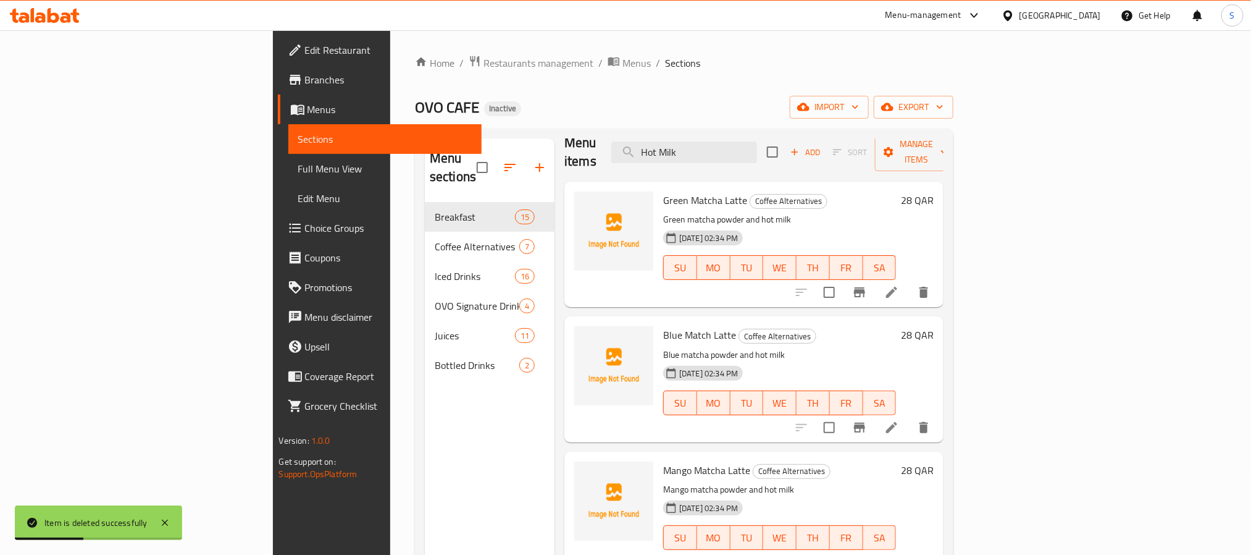
click at [425, 424] on div "Menu sections Breakfast 15 Coffee Alternatives 7 Iced Drinks 16 OVO Signature D…" at bounding box center [490, 415] width 130 height 555
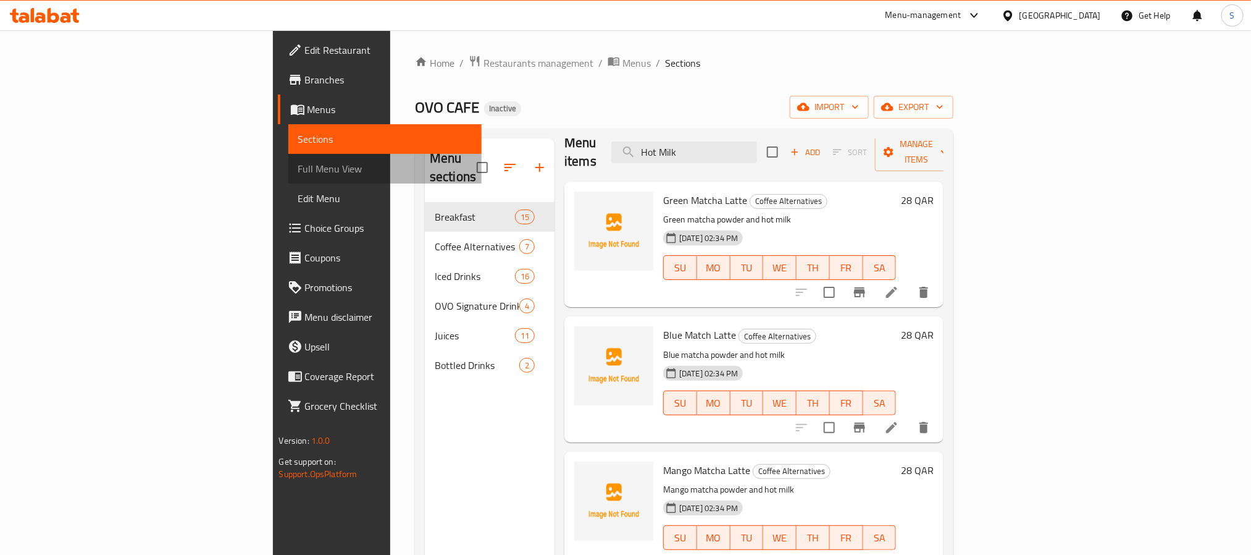
click at [298, 172] on span "Full Menu View" at bounding box center [385, 168] width 174 height 15
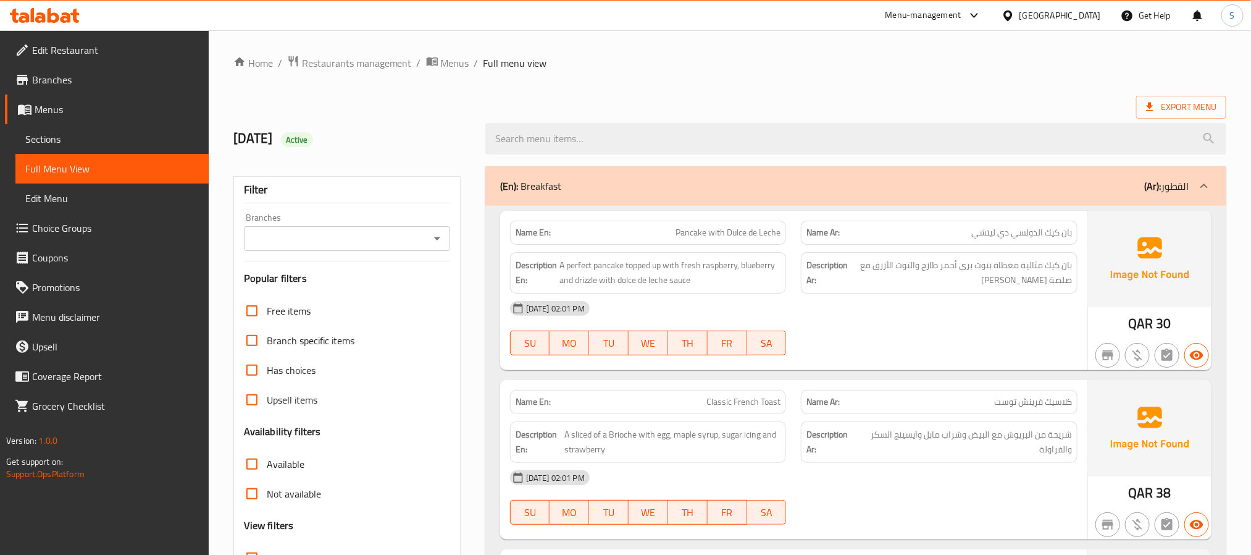
click at [560, 191] on p "(En): Breakfast" at bounding box center [530, 185] width 61 height 15
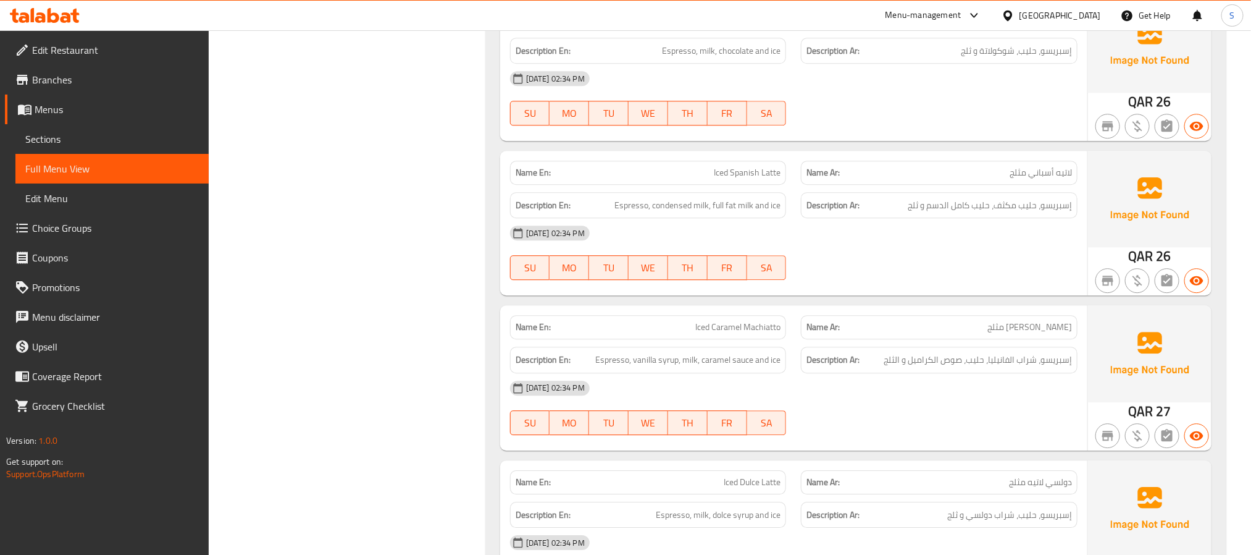
scroll to position [1760, 0]
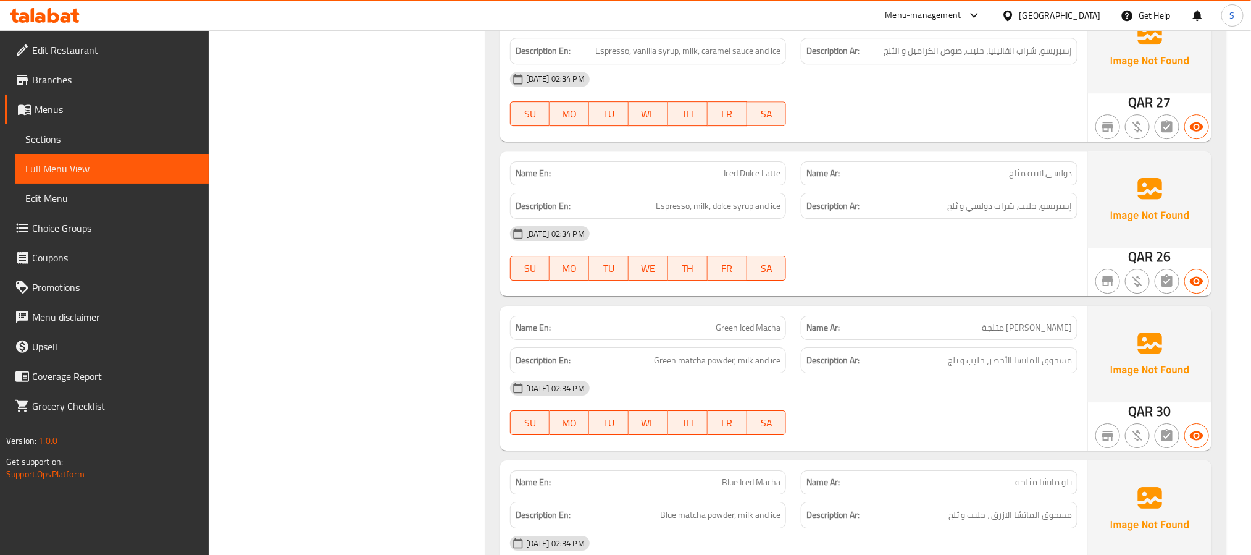
scroll to position [2130, 0]
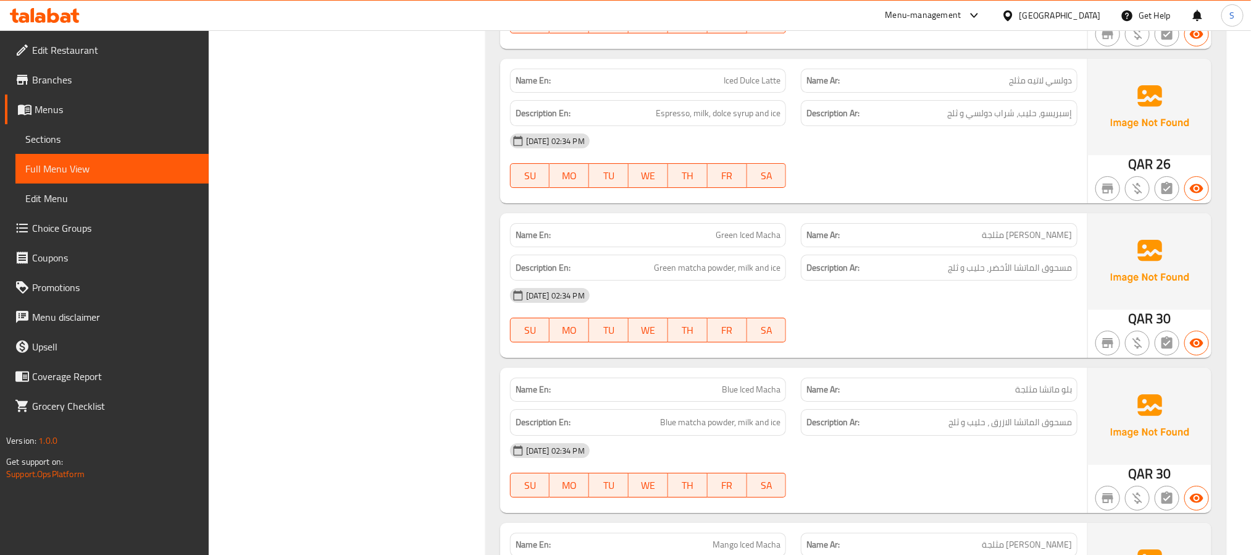
click at [117, 495] on div "Edit Restaurant Branches Menus Sections Full Menu View Edit Menu Choice Groups …" at bounding box center [104, 307] width 209 height 555
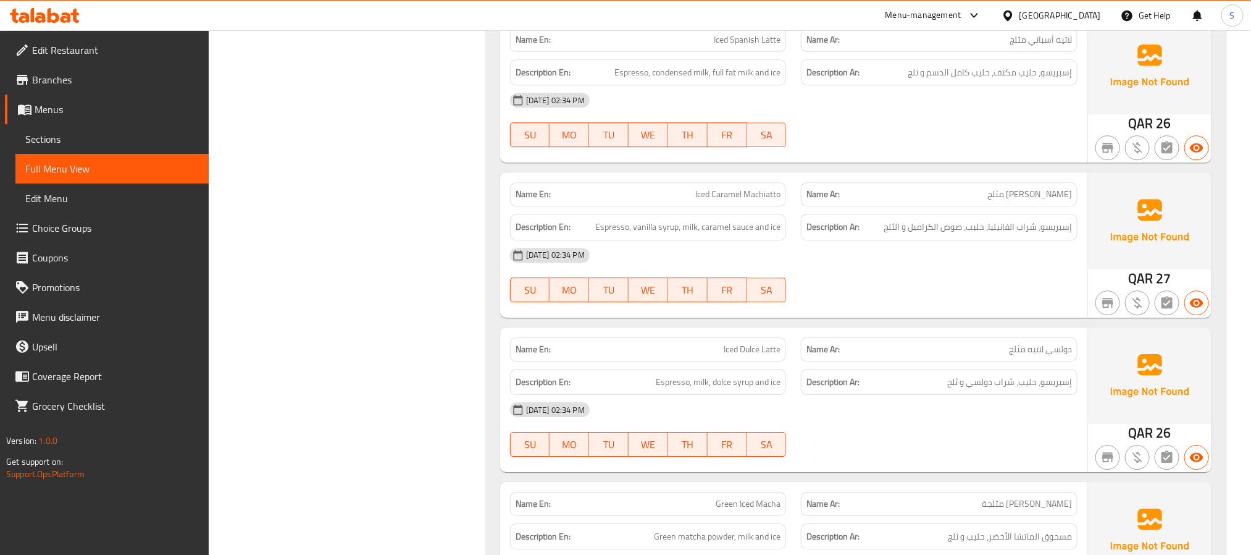
scroll to position [1853, 0]
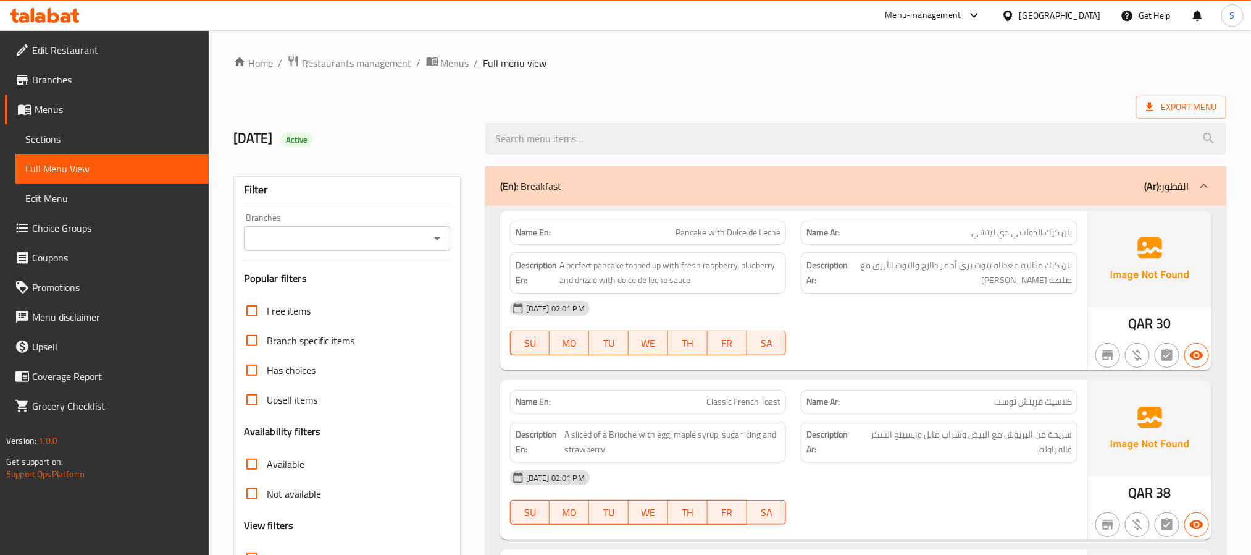
drag, startPoint x: 54, startPoint y: 143, endPoint x: 130, endPoint y: 176, distance: 82.7
click at [54, 143] on span "Sections" at bounding box center [112, 139] width 174 height 15
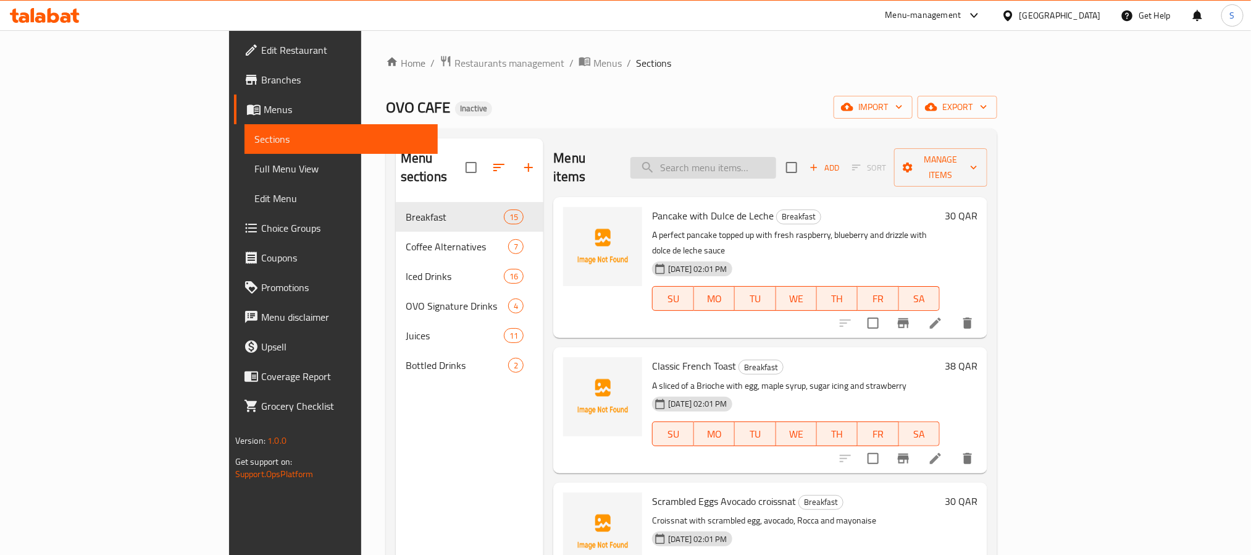
click at [723, 169] on input "search" at bounding box center [703, 168] width 146 height 22
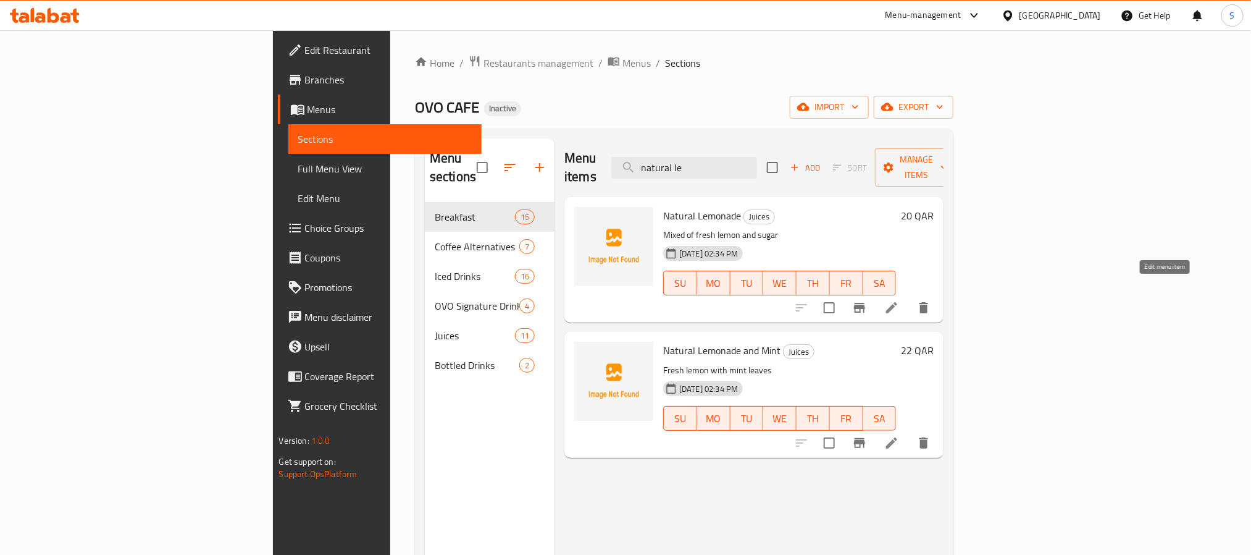
type input "natural le"
click at [899, 300] on icon at bounding box center [891, 307] width 15 height 15
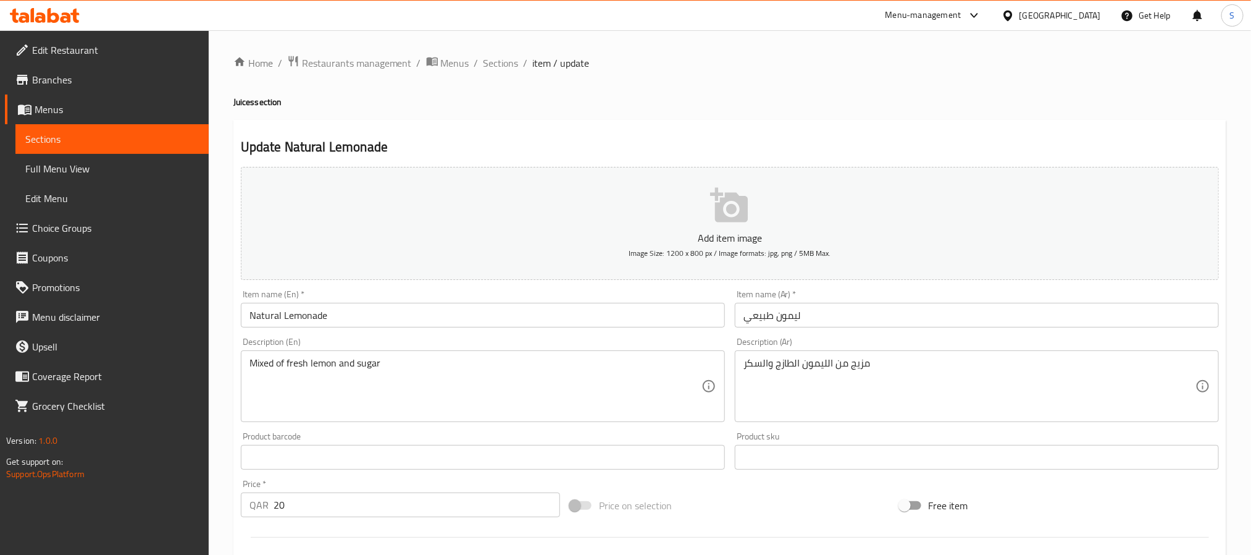
click at [778, 319] on input "ليمون طبيعي" at bounding box center [977, 315] width 484 height 25
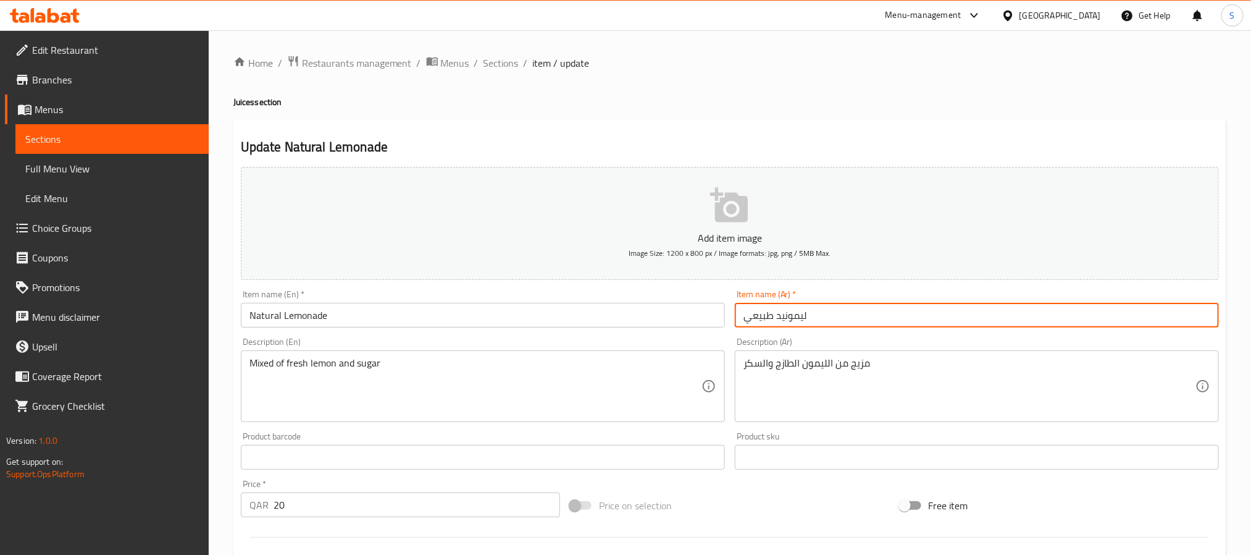
type input "ليمونيد طبيعي"
click at [506, 63] on span "Sections" at bounding box center [501, 63] width 35 height 15
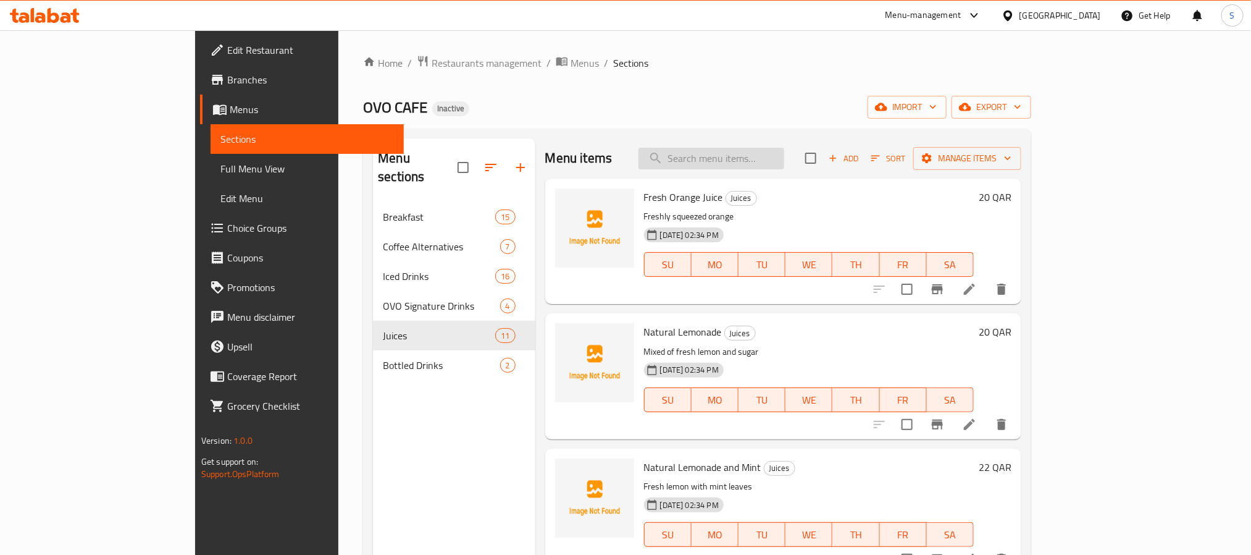
click at [741, 163] on input "search" at bounding box center [712, 159] width 146 height 22
type input "ق"
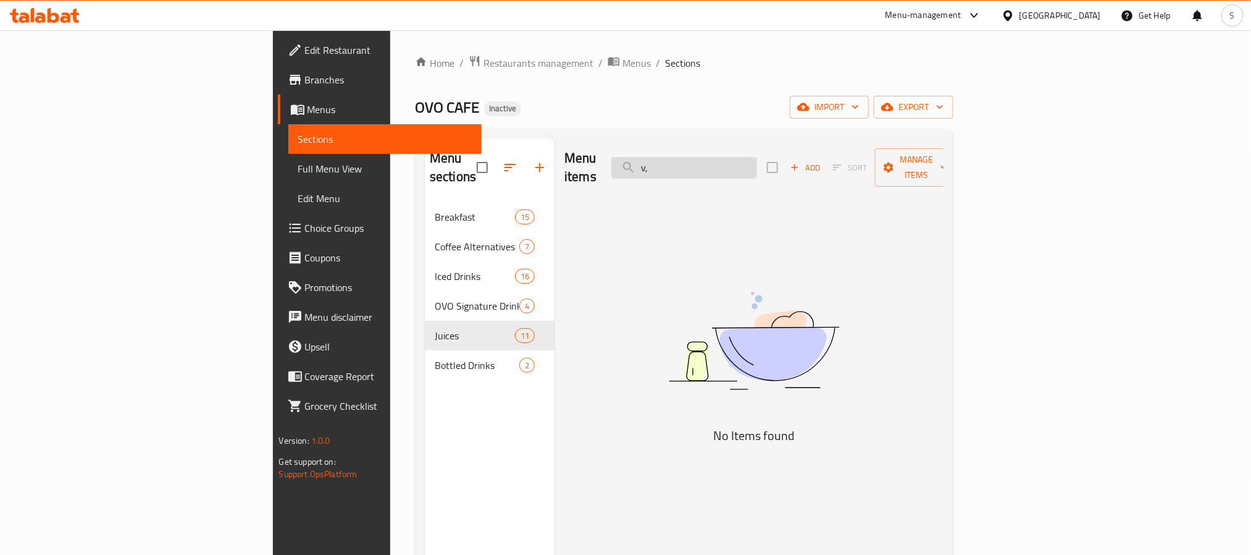
type input "v"
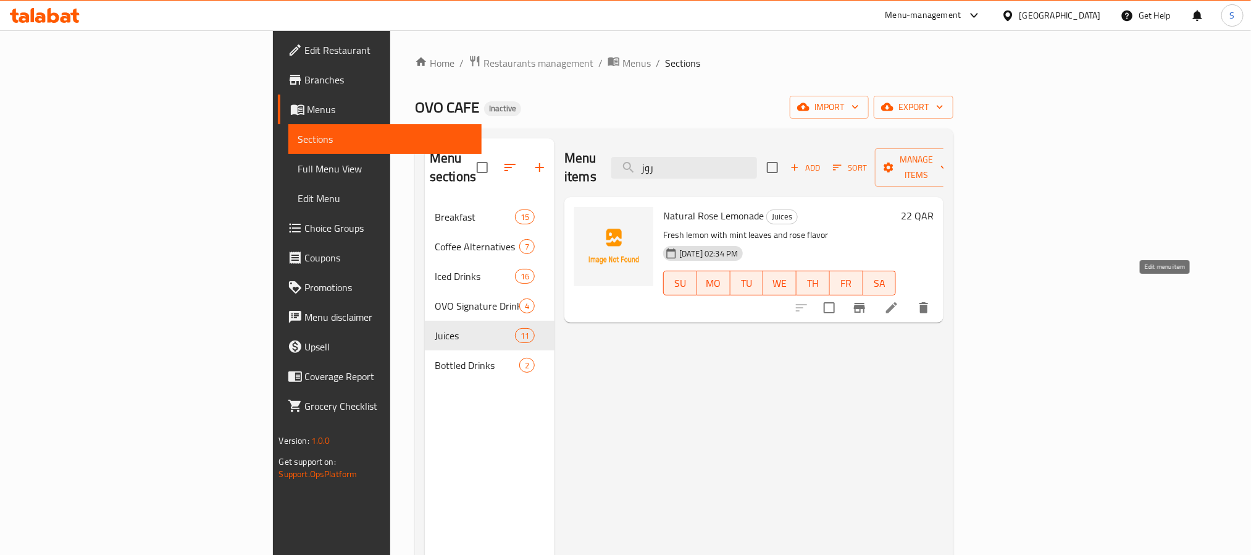
type input "روز"
click at [899, 300] on icon at bounding box center [891, 307] width 15 height 15
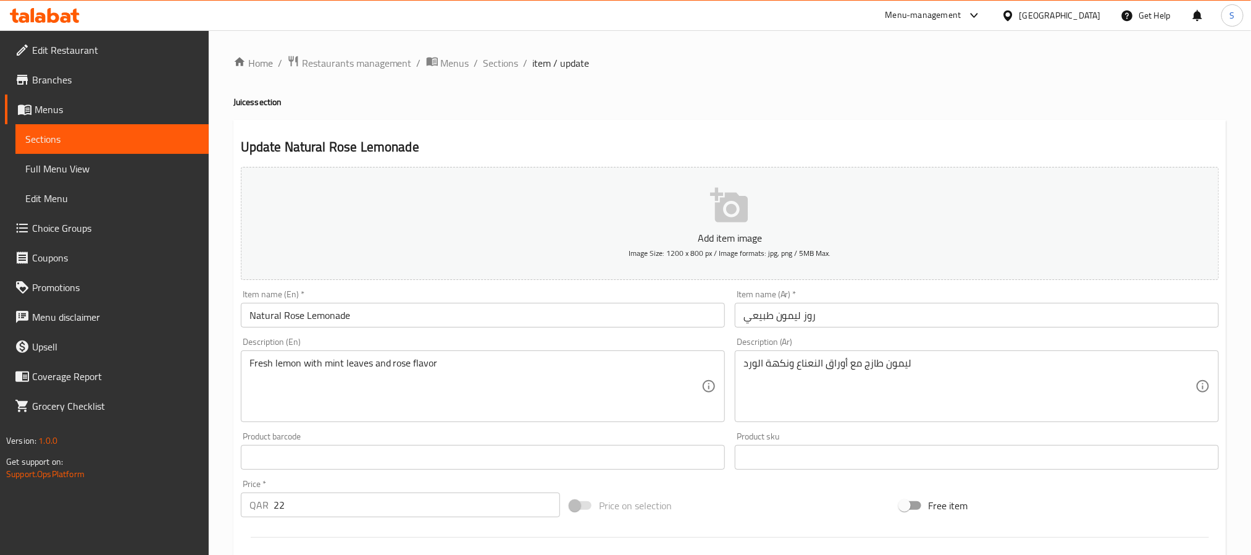
click at [776, 316] on input "روز ليمون طبيعي" at bounding box center [977, 315] width 484 height 25
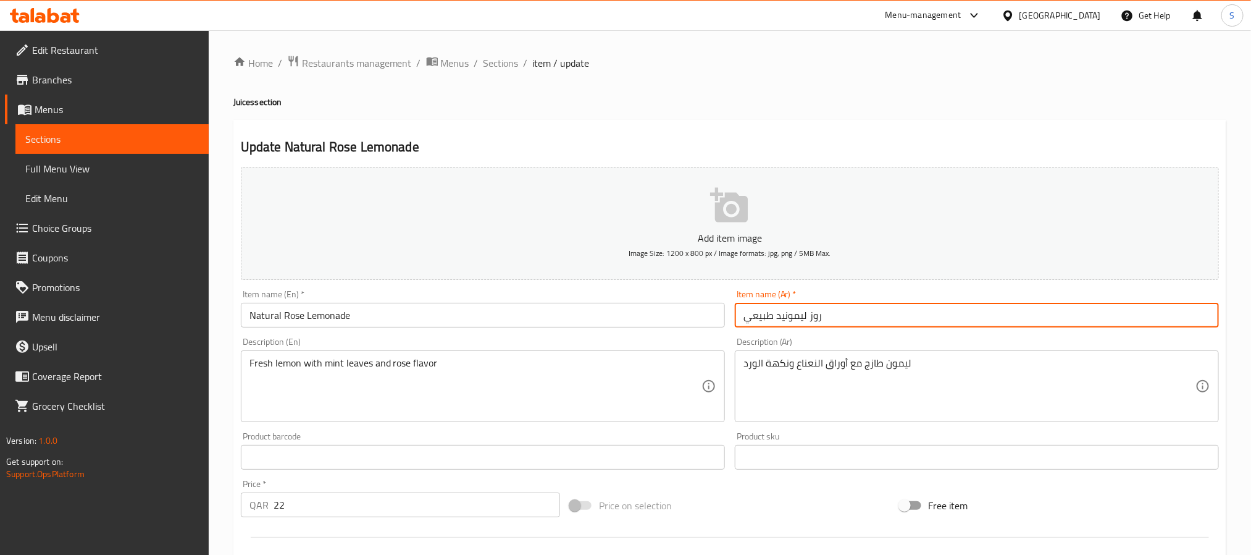
type input "روز ليمونيد طبيعي"
click at [509, 63] on span "Sections" at bounding box center [501, 63] width 35 height 15
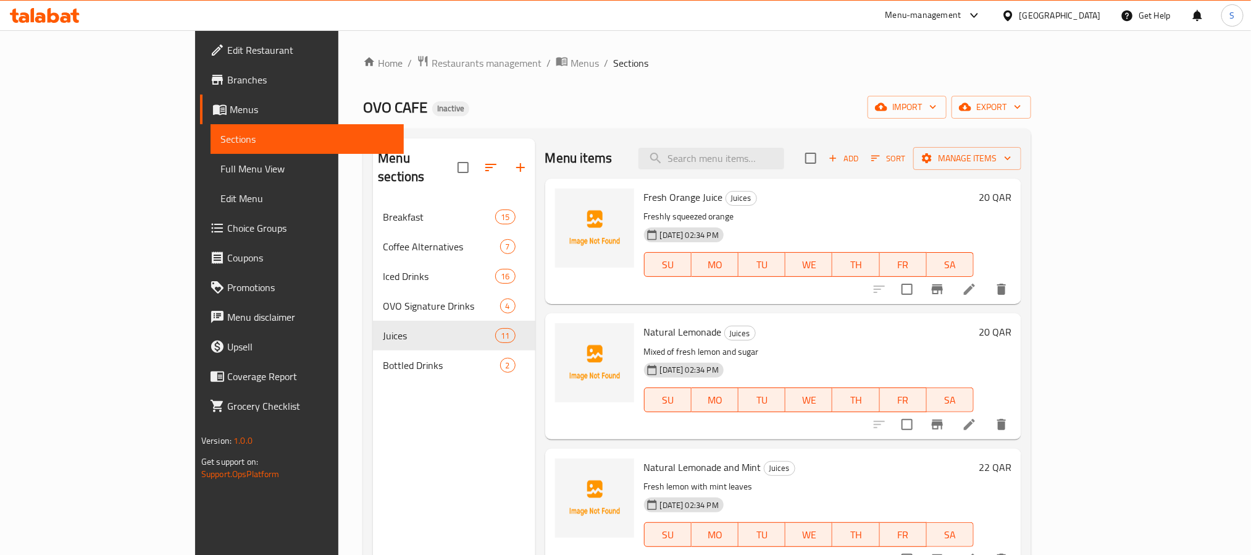
click at [195, 495] on div "Edit Restaurant Branches Menus Sections Full Menu View Edit Menu Choice Groups …" at bounding box center [299, 307] width 209 height 555
click at [638, 82] on div "Home / Restaurants management / Menus / Sections OVO CAFE Inactive import expor…" at bounding box center [697, 379] width 668 height 648
click at [571, 69] on span "Menus" at bounding box center [585, 63] width 28 height 15
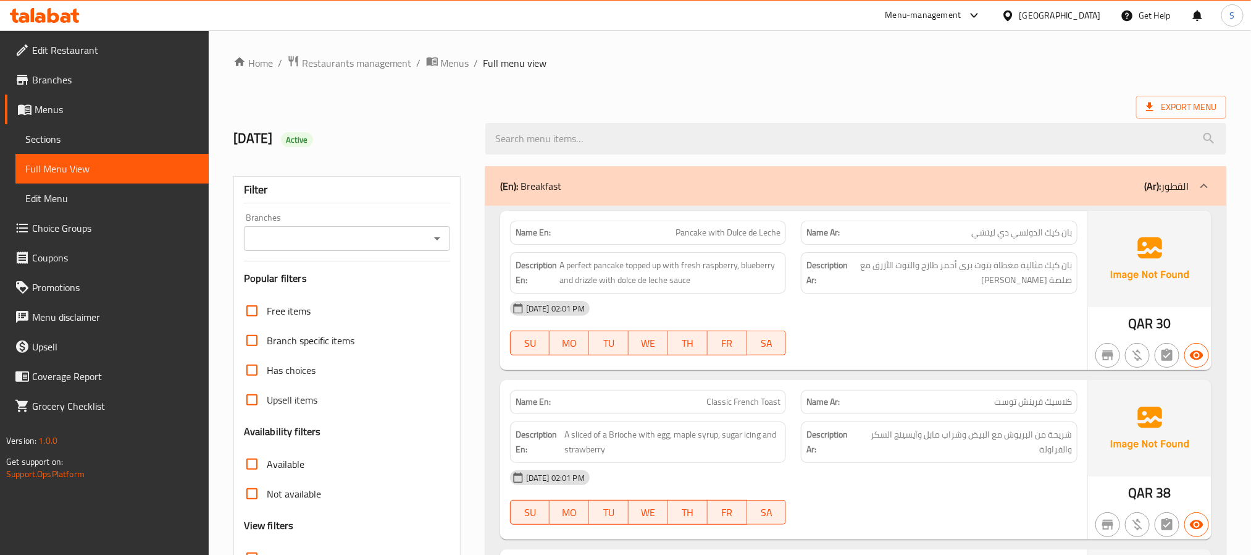
click at [584, 178] on div "(En): Breakfast (Ar): الفطور" at bounding box center [855, 186] width 741 height 40
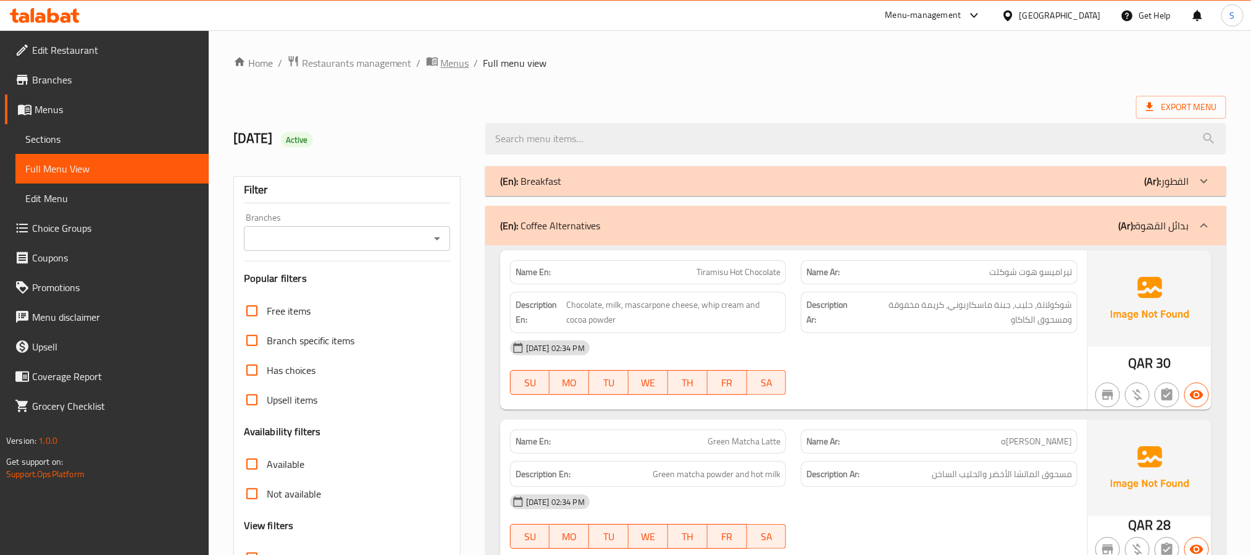
click at [454, 63] on span "Menus" at bounding box center [455, 63] width 28 height 15
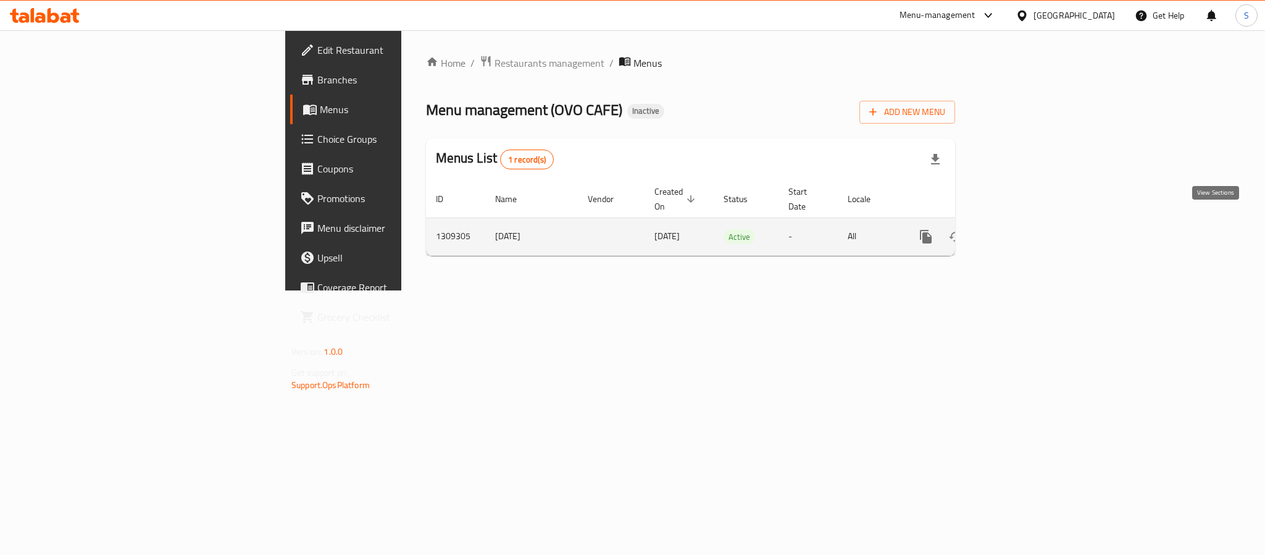
click at [1030, 223] on link "enhanced table" at bounding box center [1015, 237] width 30 height 30
click at [1021, 230] on icon "enhanced table" at bounding box center [1015, 235] width 11 height 11
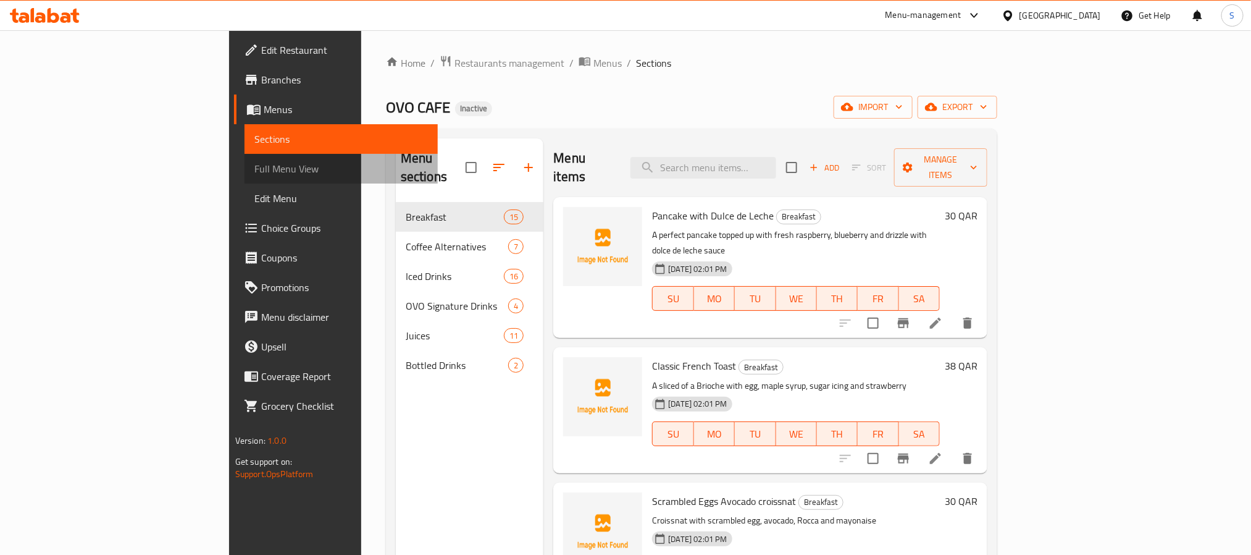
click at [254, 167] on span "Full Menu View" at bounding box center [341, 168] width 174 height 15
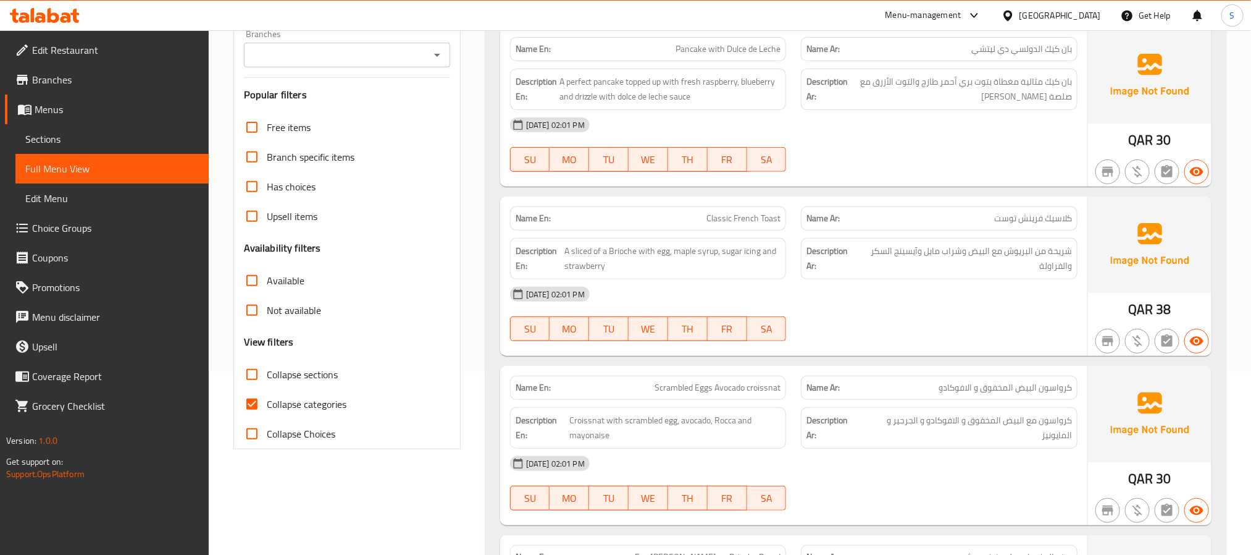
scroll to position [185, 0]
click at [250, 400] on input "Collapse categories" at bounding box center [252, 402] width 30 height 30
checkbox input "false"
click at [250, 376] on input "Collapse sections" at bounding box center [252, 373] width 30 height 30
checkbox input "true"
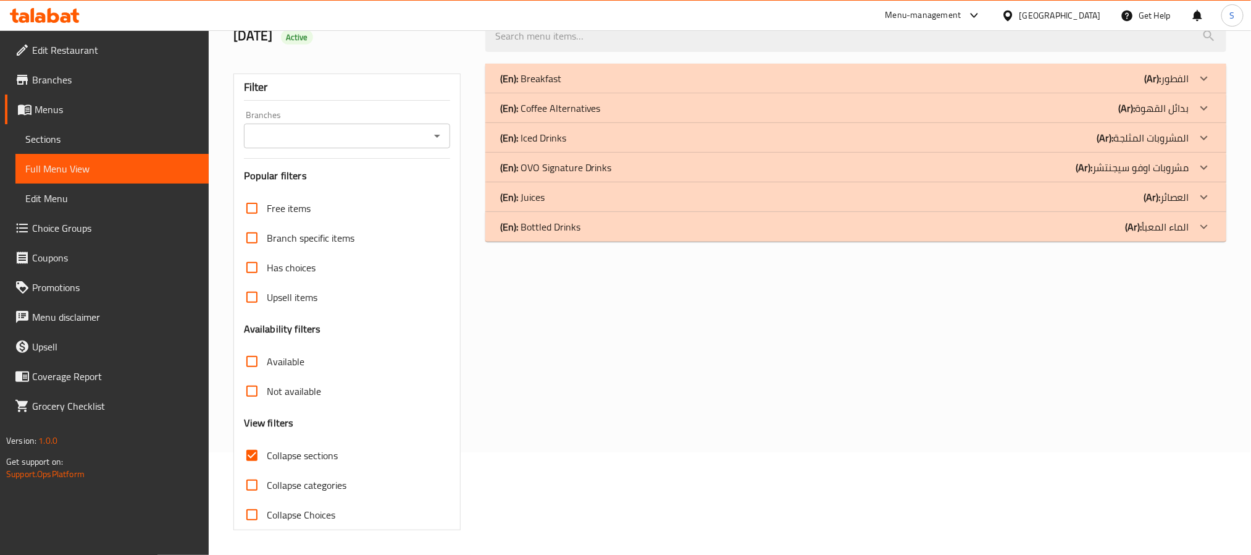
scroll to position [104, 0]
click at [582, 93] on div "(En): Bottled Drinks (Ar): الماء المعبأ" at bounding box center [855, 79] width 741 height 30
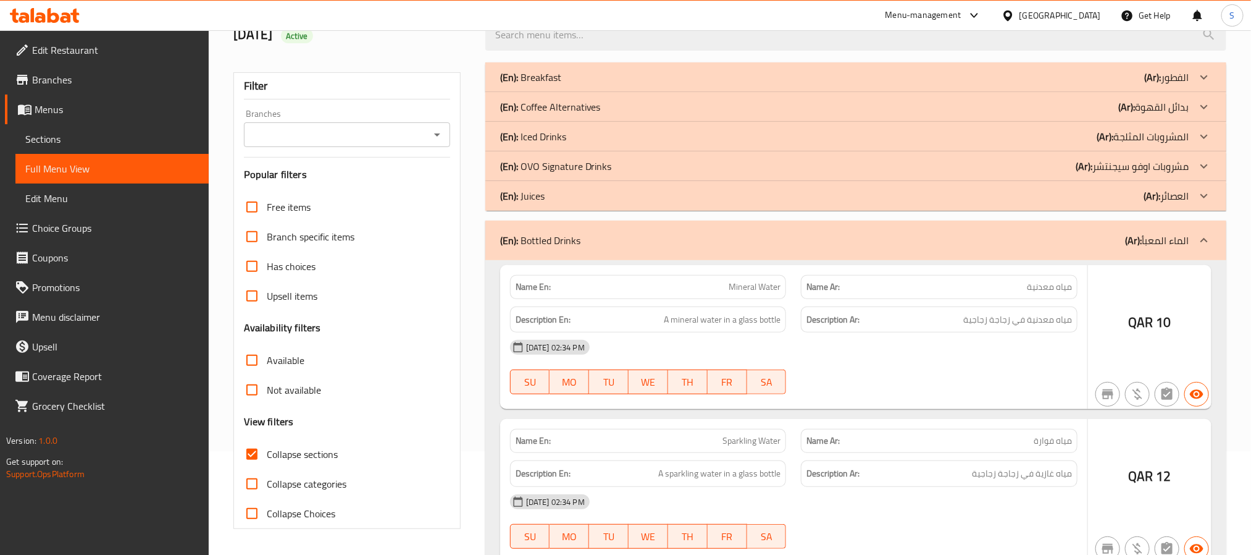
click at [593, 85] on div "(En): Juices (Ar): العصائر" at bounding box center [844, 77] width 689 height 15
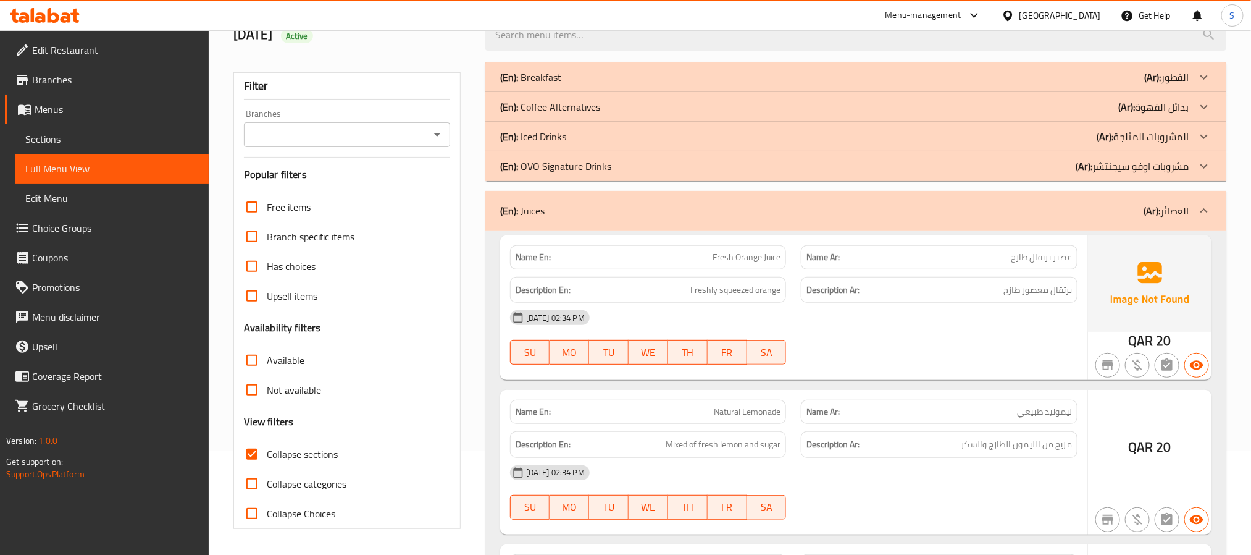
click at [561, 85] on p "(En): OVO Signature Drinks" at bounding box center [530, 77] width 61 height 15
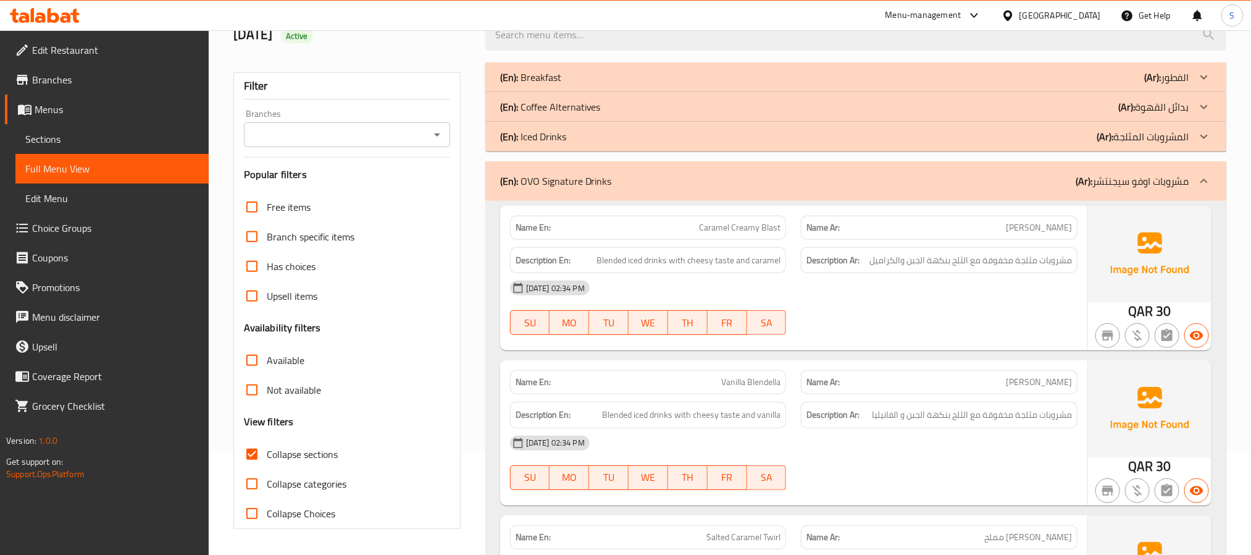
click at [604, 92] on div "(En): Iced Drinks (Ar): المشروبات المثلجة" at bounding box center [855, 77] width 741 height 30
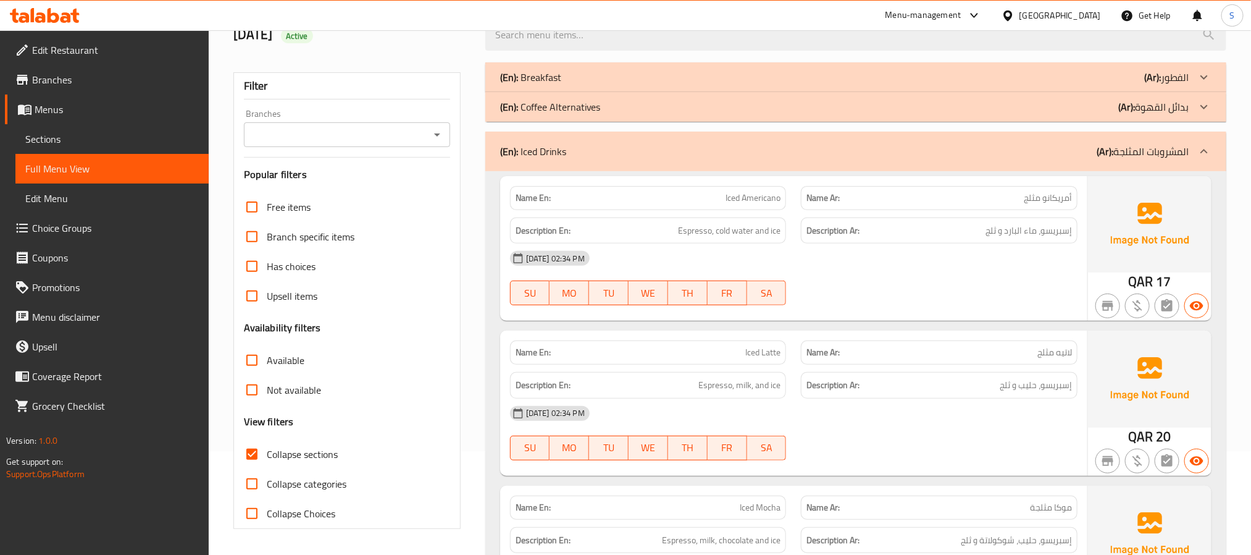
click at [610, 85] on div "(En): Coffee Alternatives (Ar): بدائل القهوة" at bounding box center [844, 77] width 689 height 15
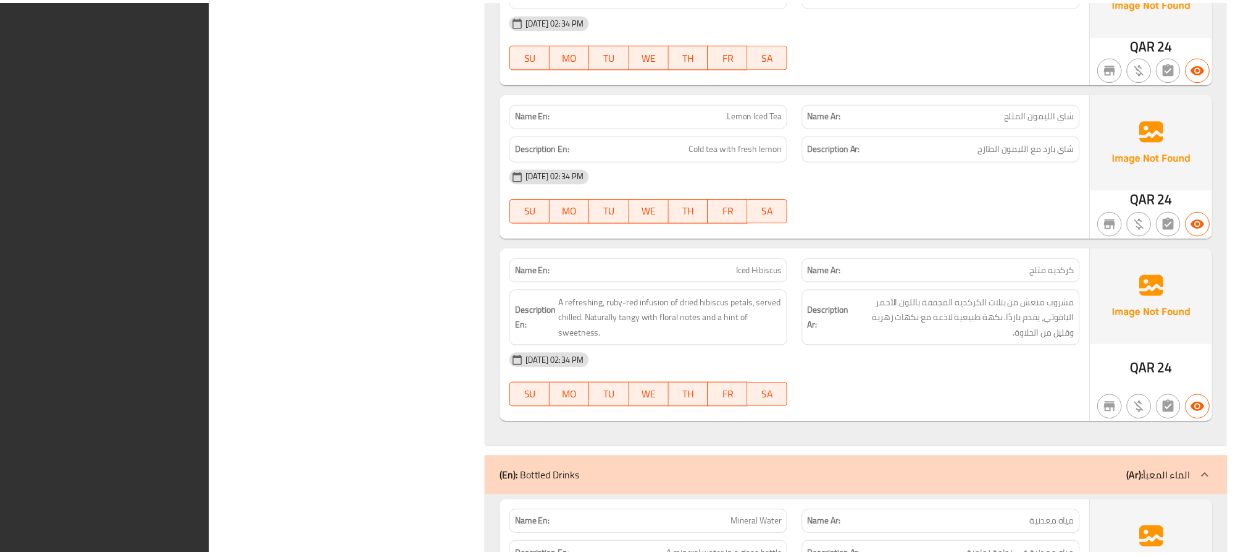
scroll to position [6341, 0]
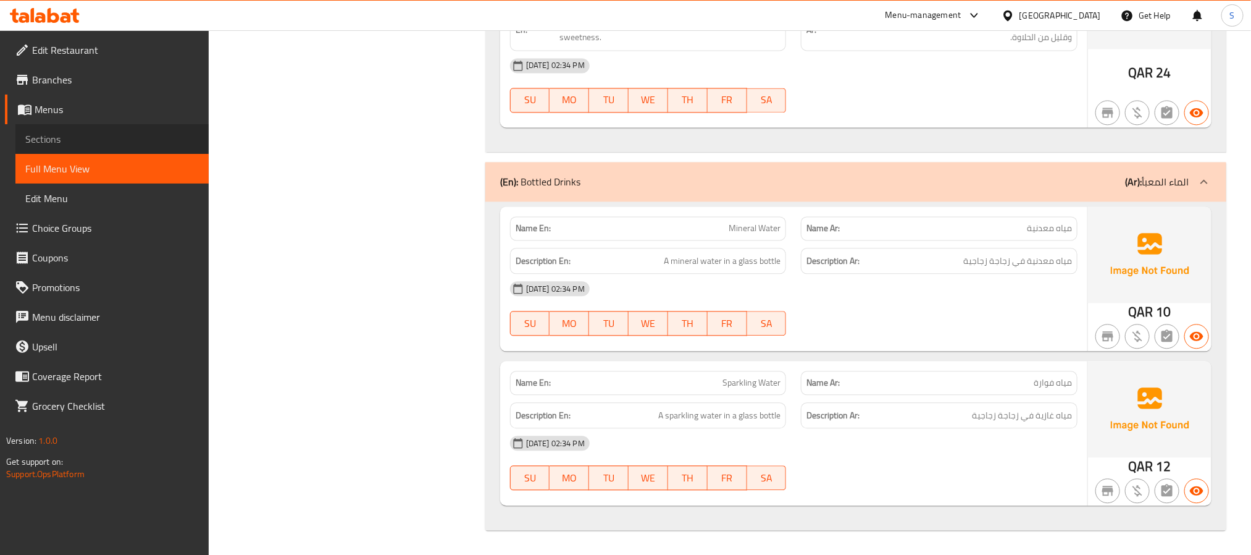
click at [64, 139] on span "Sections" at bounding box center [112, 139] width 174 height 15
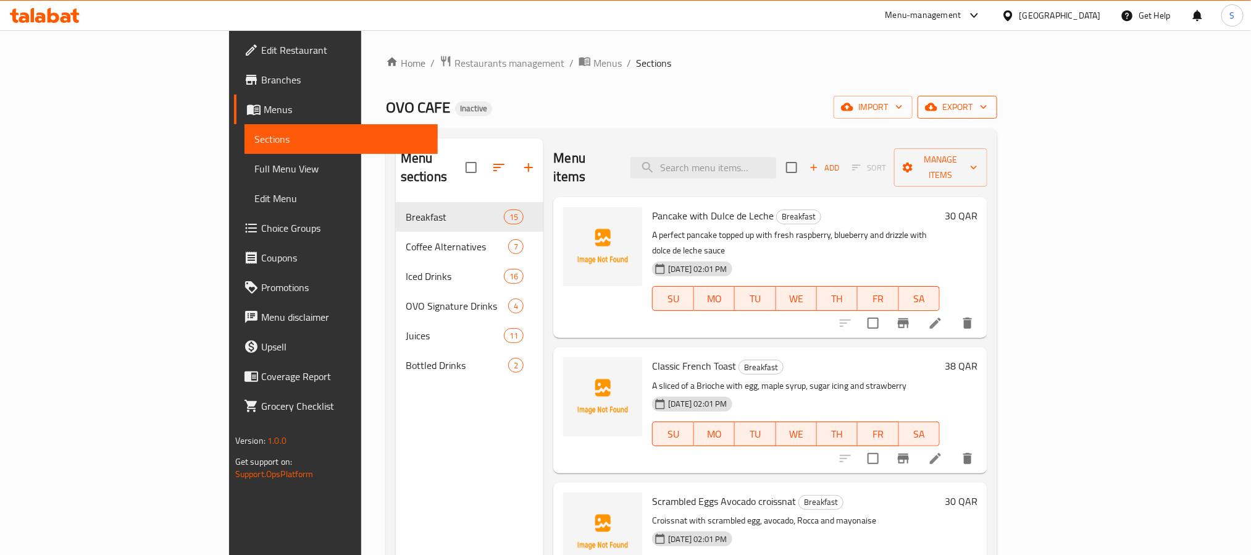
click at [987, 103] on span "export" at bounding box center [957, 106] width 60 height 15
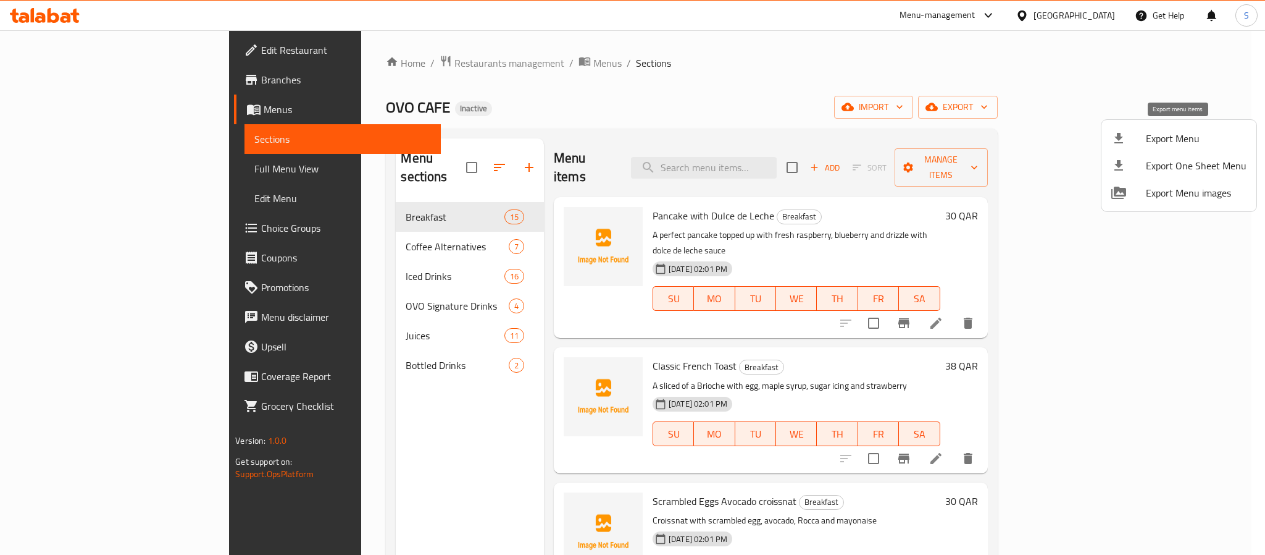
click at [1181, 140] on span "Export Menu" at bounding box center [1196, 138] width 101 height 15
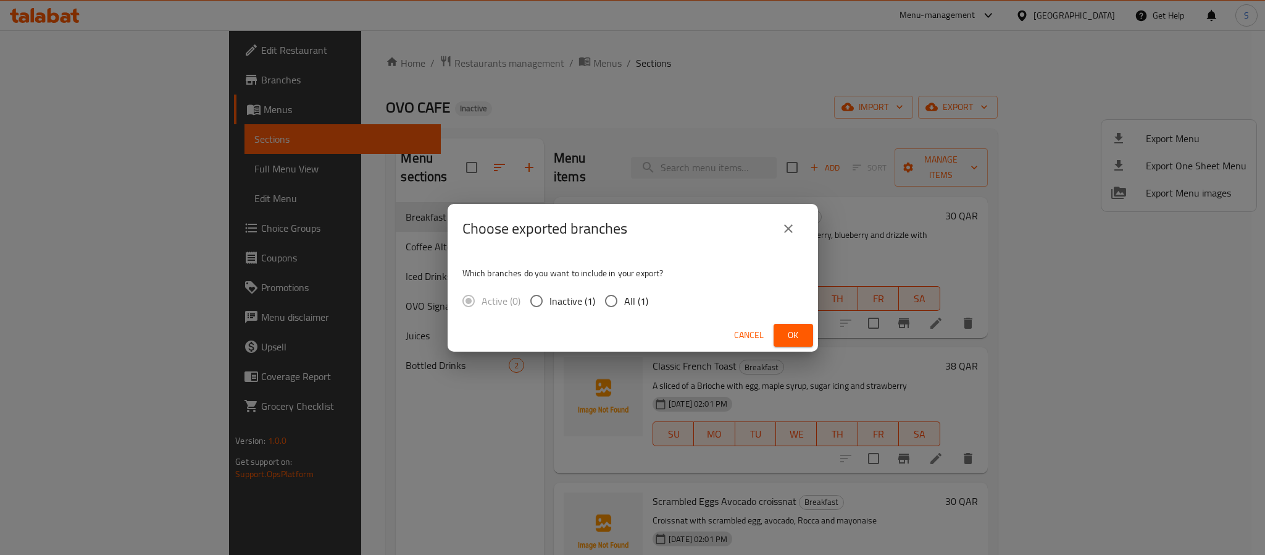
click at [632, 299] on span "All (1)" at bounding box center [636, 300] width 24 height 15
click at [624, 299] on input "All (1)" at bounding box center [611, 301] width 26 height 26
radio input "true"
click at [808, 332] on button "Ok" at bounding box center [794, 335] width 40 height 23
